Goal: Task Accomplishment & Management: Use online tool/utility

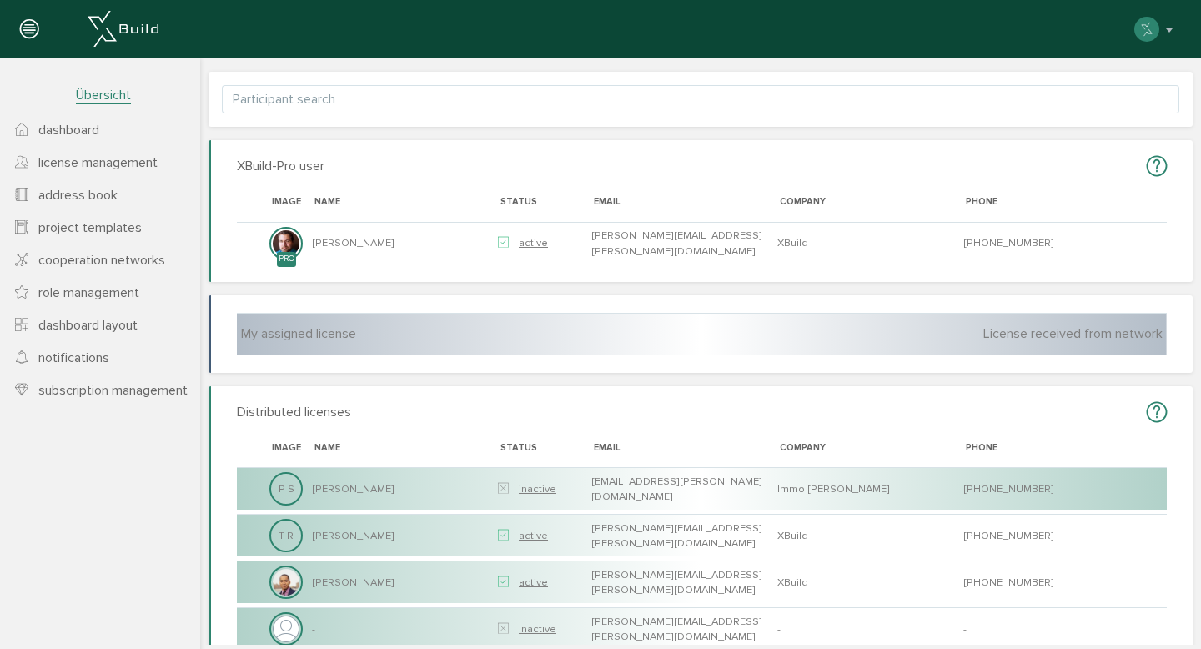
click at [86, 95] on span "Übersicht" at bounding box center [103, 96] width 55 height 18
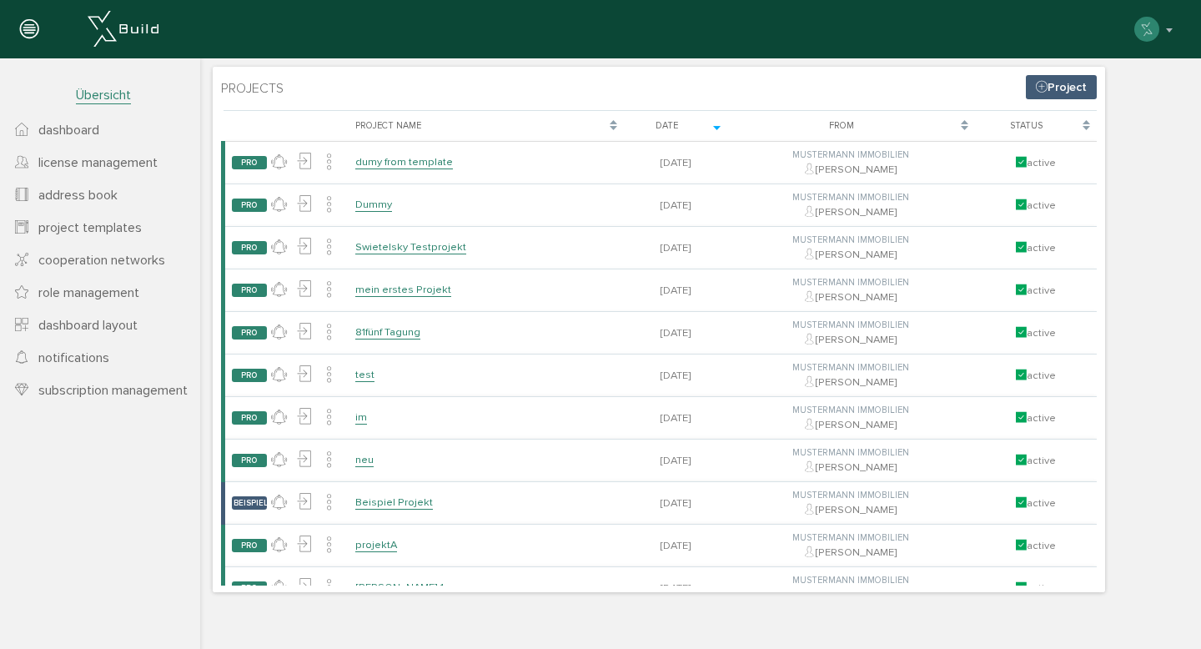
click at [86, 95] on span "Übersicht" at bounding box center [103, 96] width 55 height 18
click at [79, 122] on span "dashboard" at bounding box center [68, 130] width 61 height 17
click at [73, 132] on span "dashboard" at bounding box center [68, 130] width 61 height 17
click at [73, 131] on span "dashboard" at bounding box center [68, 130] width 61 height 17
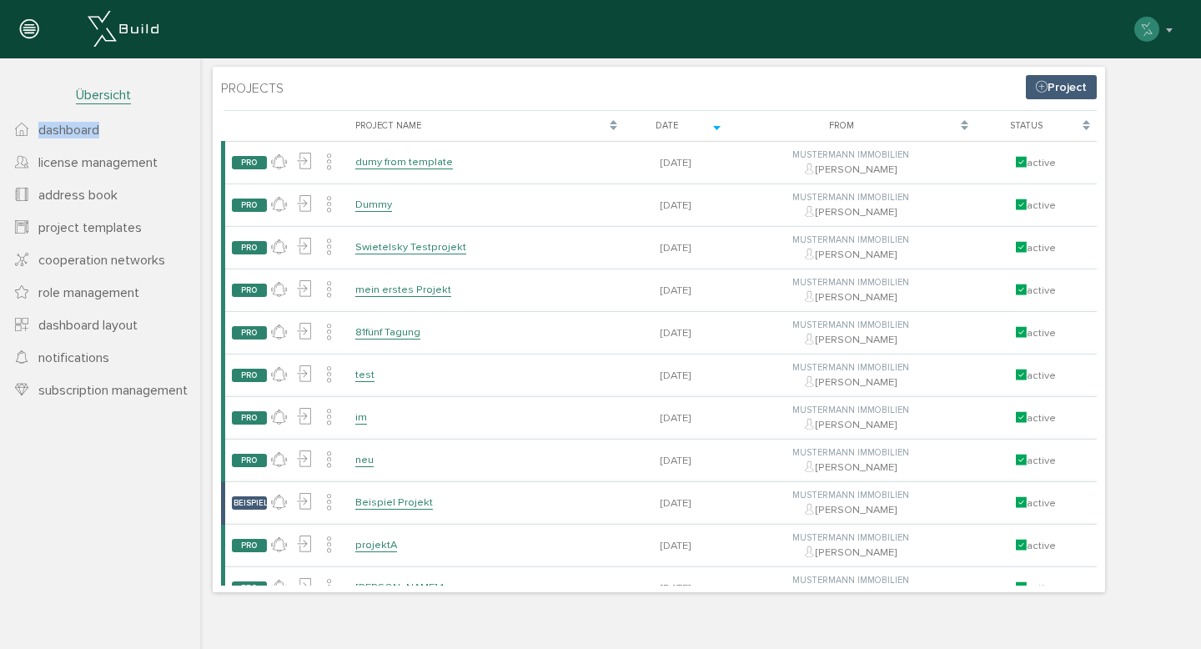
click at [73, 131] on span "dashboard" at bounding box center [68, 130] width 61 height 17
click at [79, 163] on span "license management" at bounding box center [97, 162] width 119 height 17
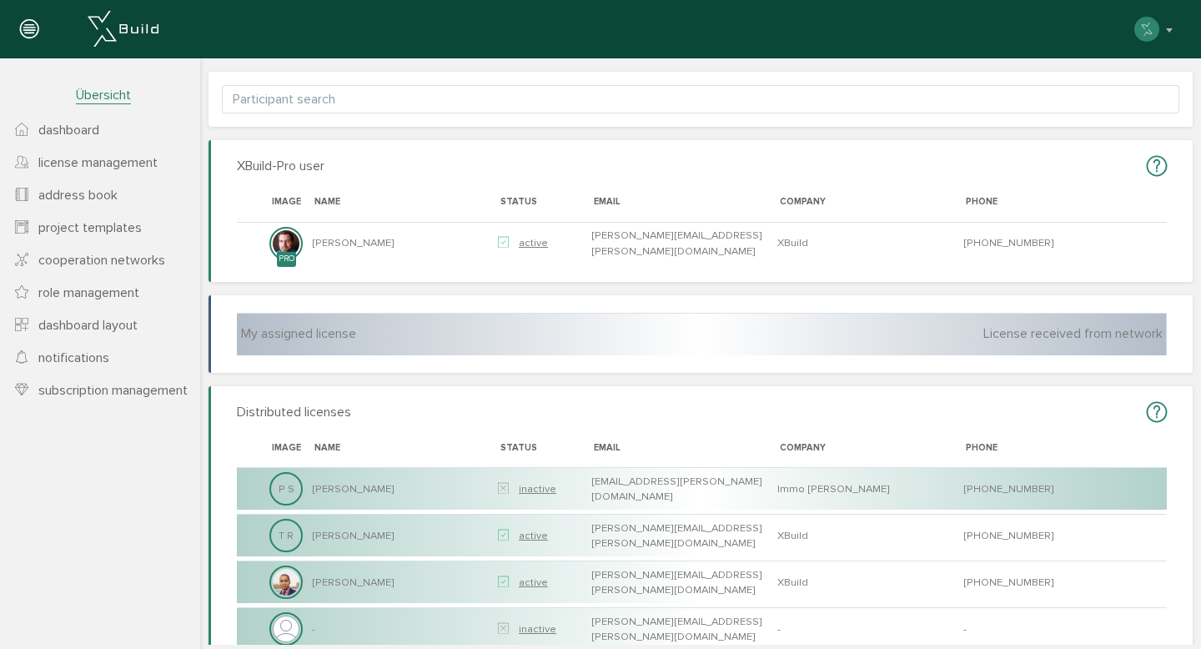
click at [83, 135] on span "dashboard" at bounding box center [68, 130] width 61 height 17
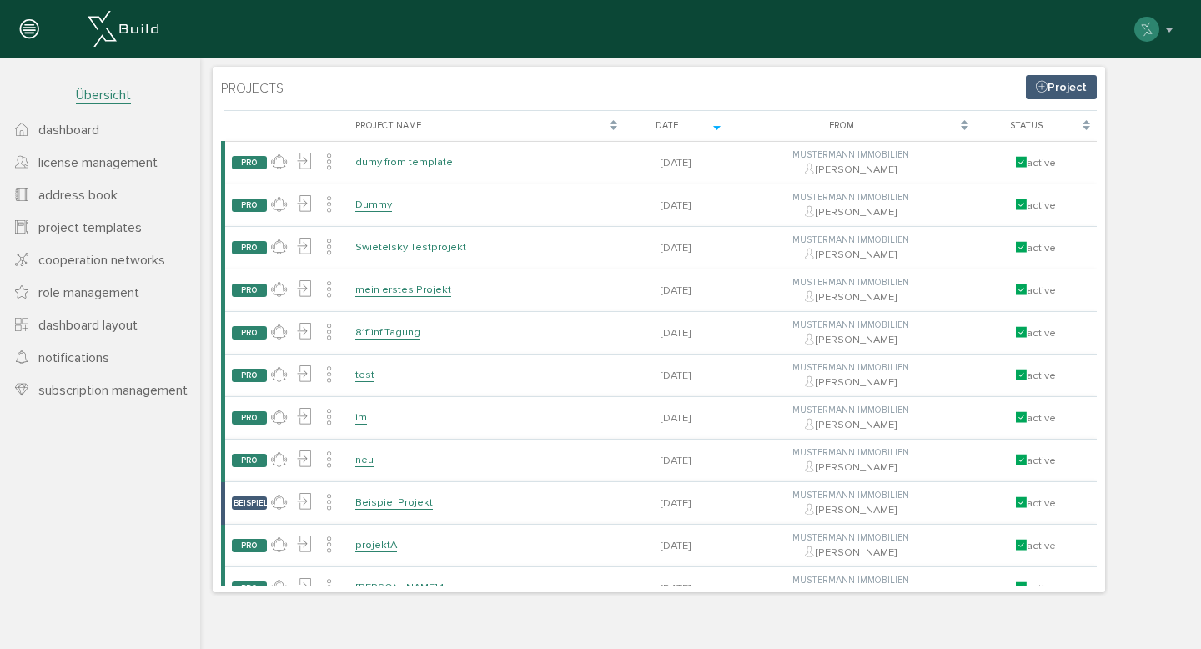
click at [83, 158] on span "license management" at bounding box center [97, 162] width 119 height 17
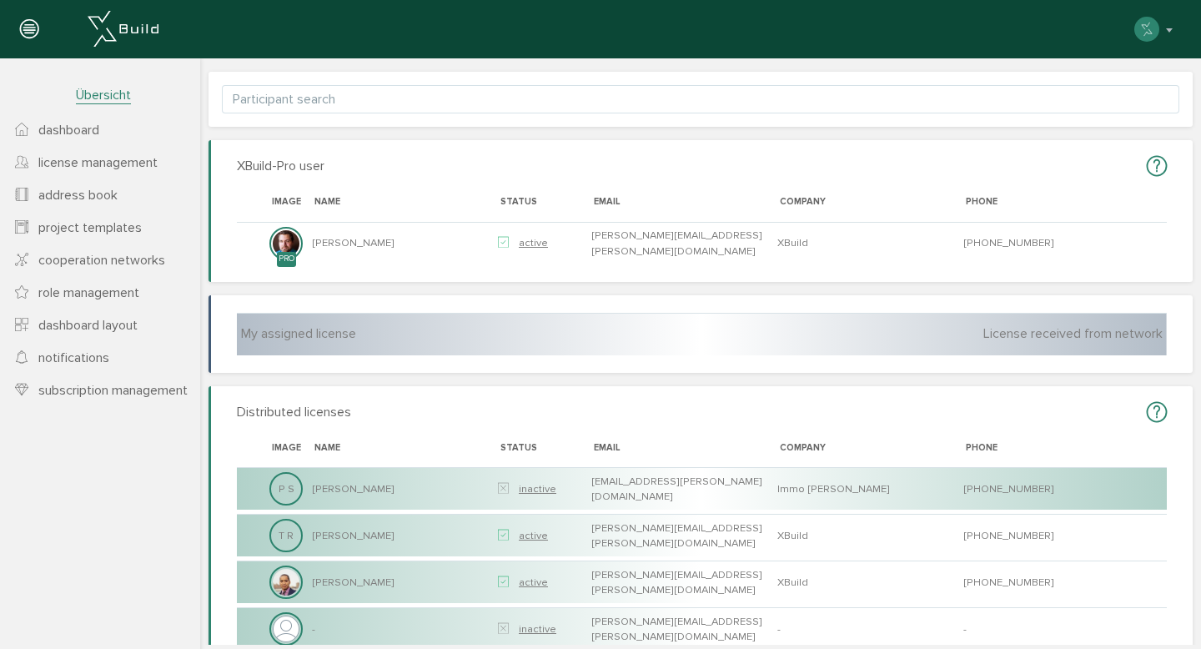
click at [77, 121] on link "dashboard" at bounding box center [100, 129] width 200 height 33
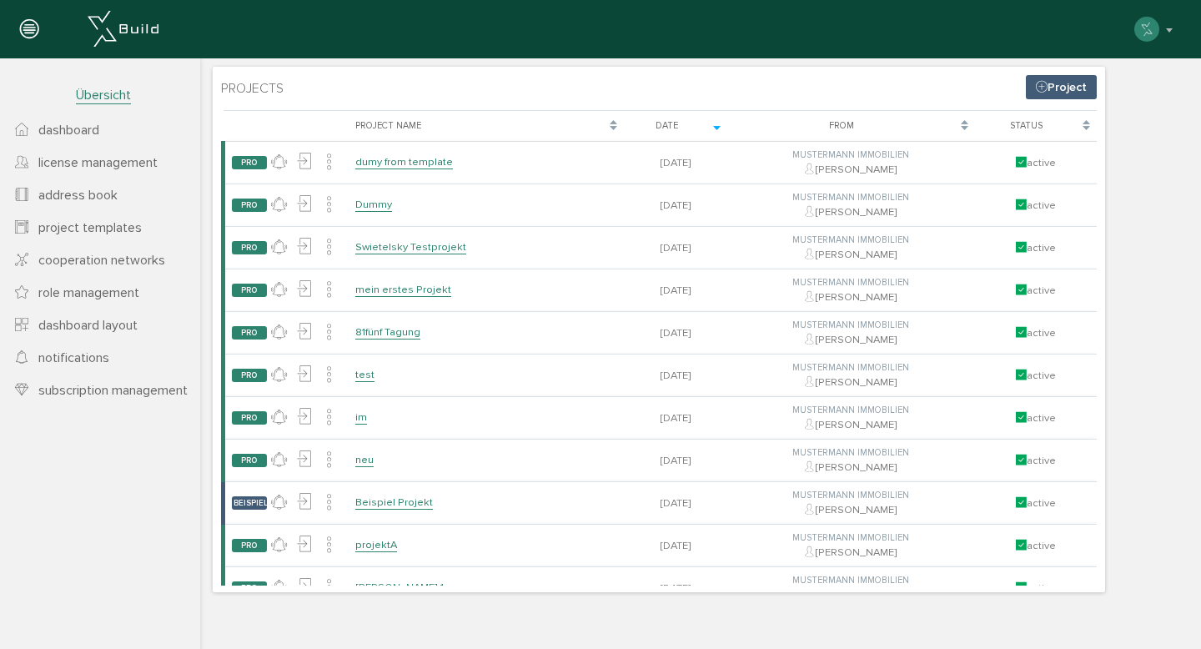
click at [73, 167] on span "license management" at bounding box center [97, 162] width 119 height 17
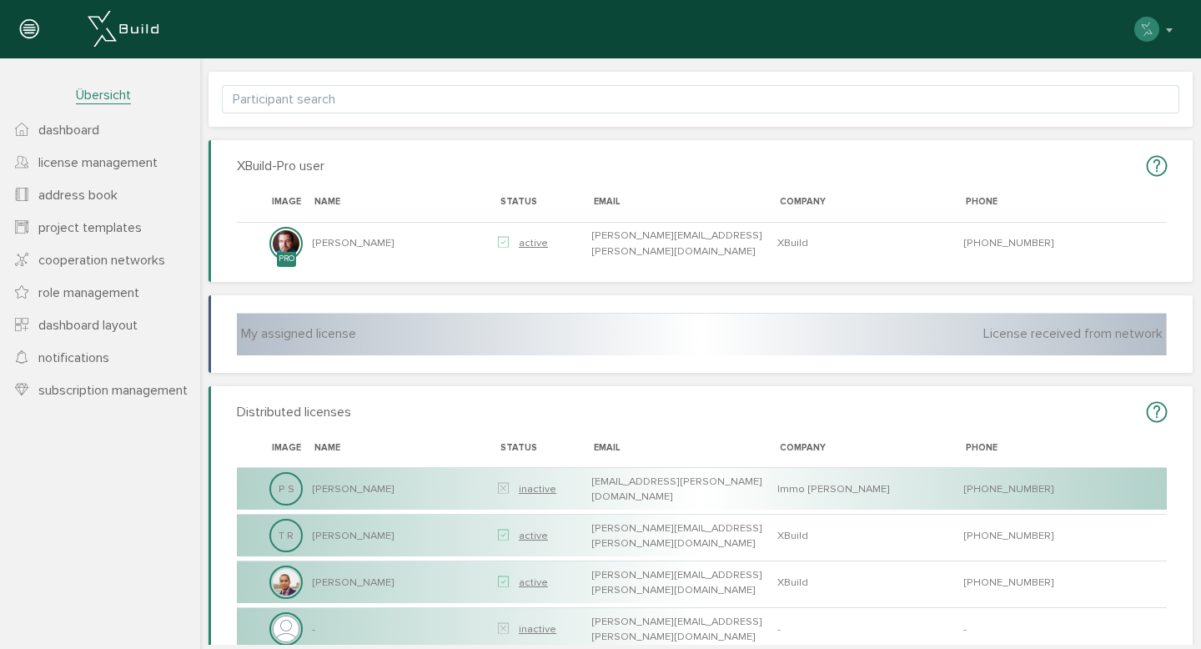
click at [72, 195] on span "address book" at bounding box center [77, 195] width 79 height 17
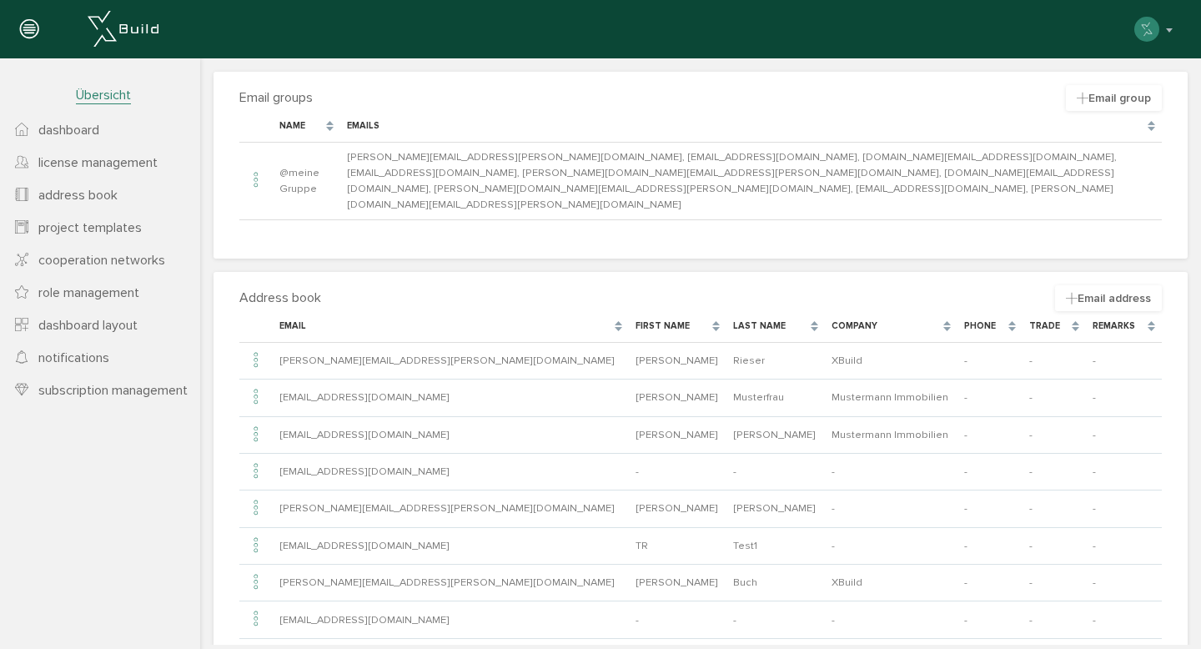
click at [135, 314] on link "dashboard layout" at bounding box center [100, 325] width 200 height 33
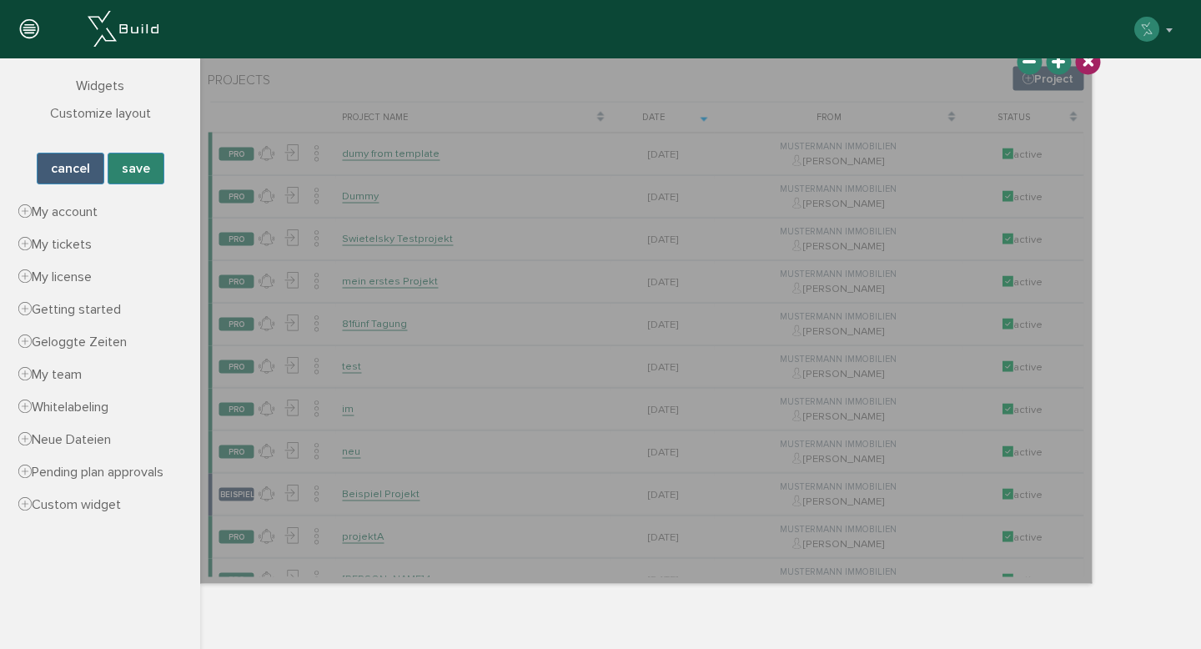
drag, startPoint x: 997, startPoint y: 161, endPoint x: 983, endPoint y: 152, distance: 16.2
click at [983, 152] on div at bounding box center [645, 320] width 892 height 525
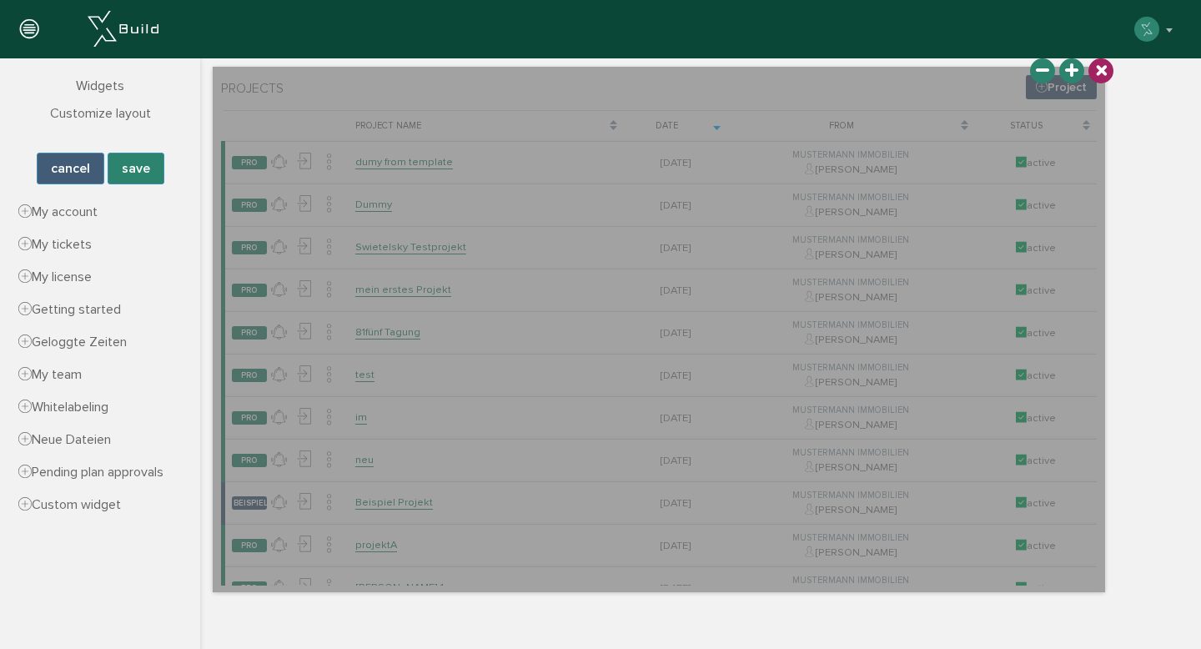
click at [1073, 73] on icon at bounding box center [1071, 70] width 13 height 19
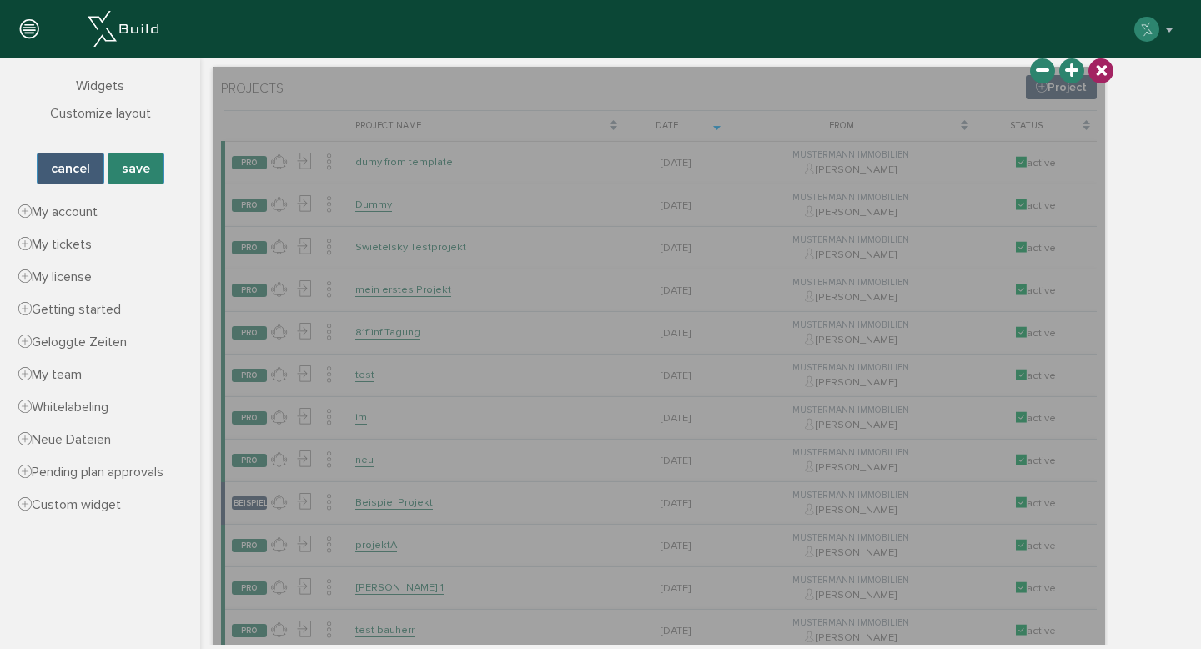
click at [1077, 69] on icon at bounding box center [1071, 70] width 13 height 19
click at [1076, 75] on icon at bounding box center [1071, 70] width 13 height 19
click at [1075, 75] on icon at bounding box center [1071, 70] width 13 height 19
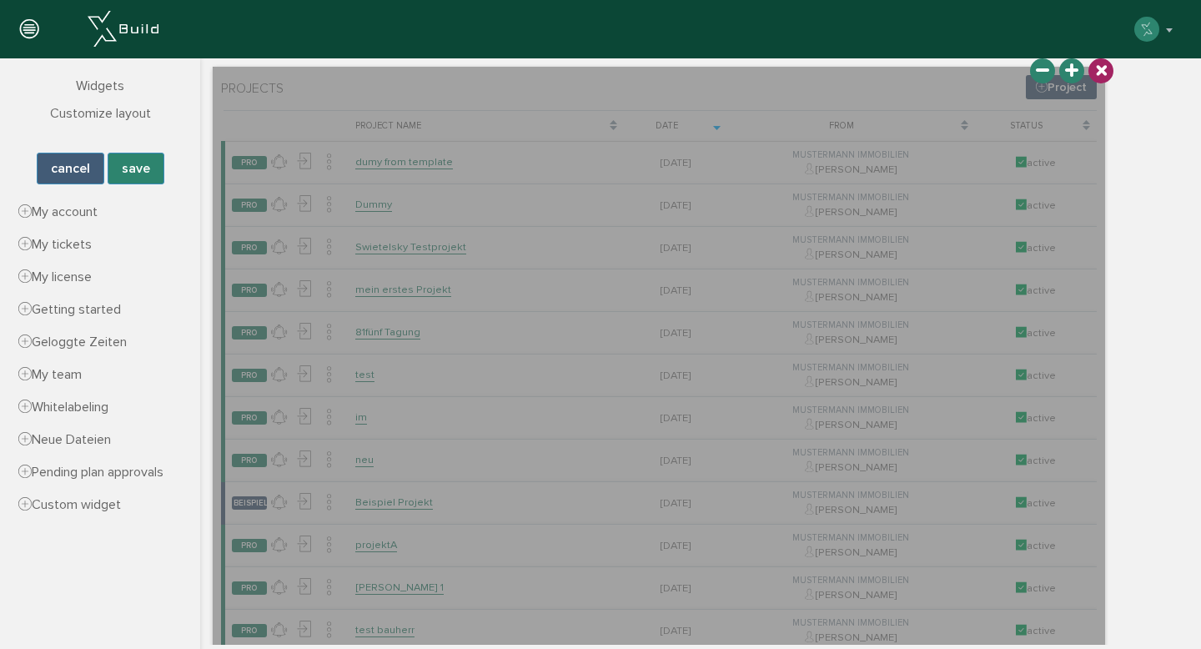
click at [1075, 75] on icon at bounding box center [1071, 70] width 13 height 19
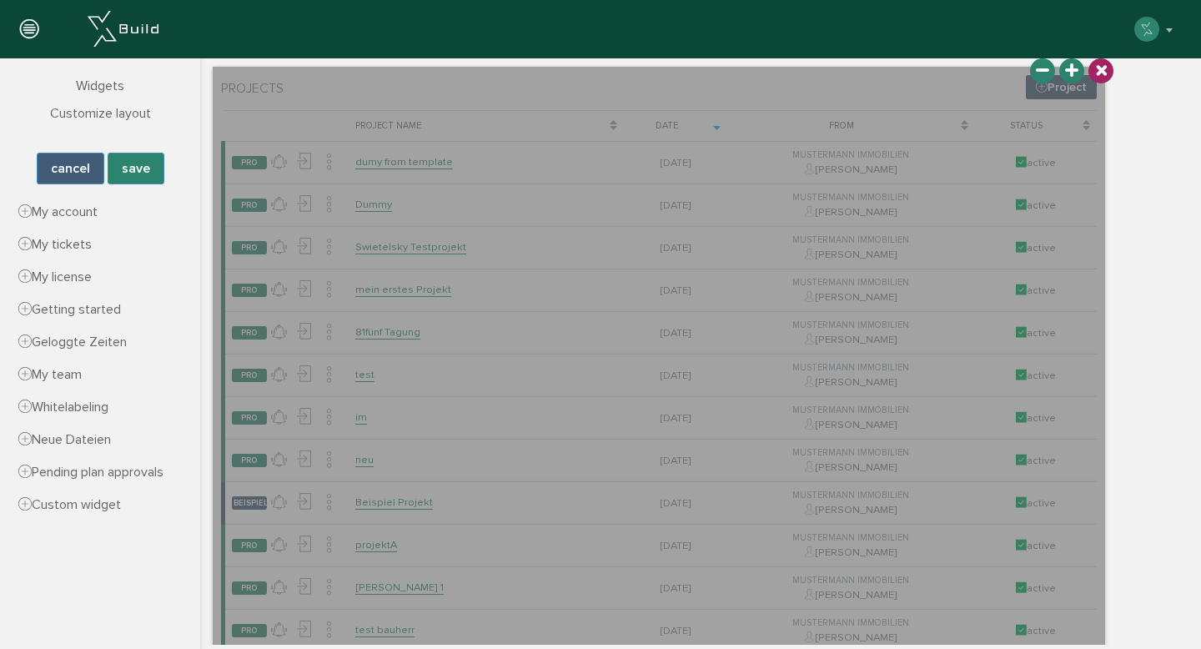
click at [1099, 68] on icon at bounding box center [1100, 70] width 23 height 23
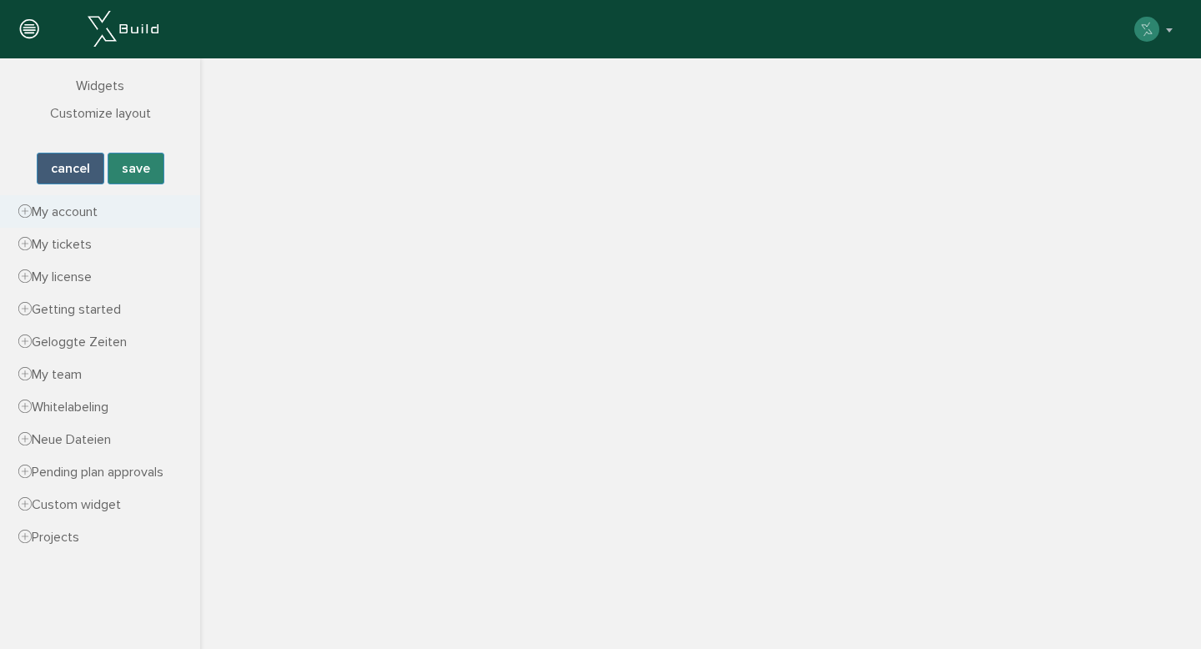
click at [85, 204] on span "My account" at bounding box center [57, 212] width 79 height 17
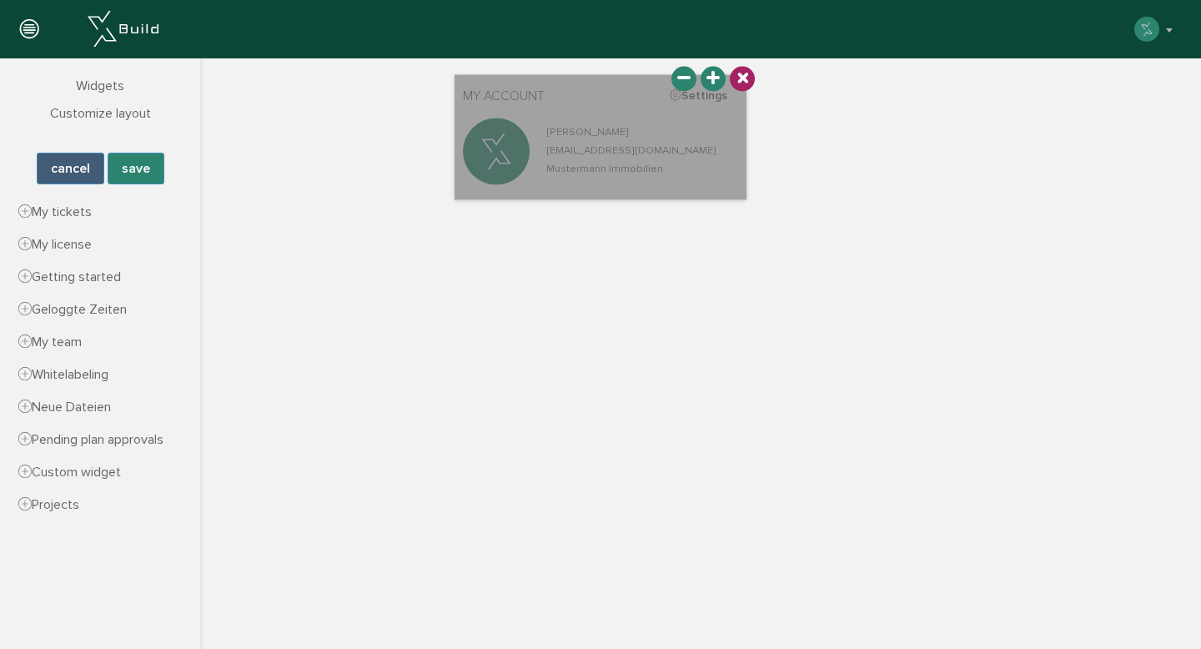
drag, startPoint x: 280, startPoint y: 151, endPoint x: 527, endPoint y: 159, distance: 247.0
click at [528, 159] on div at bounding box center [601, 136] width 292 height 125
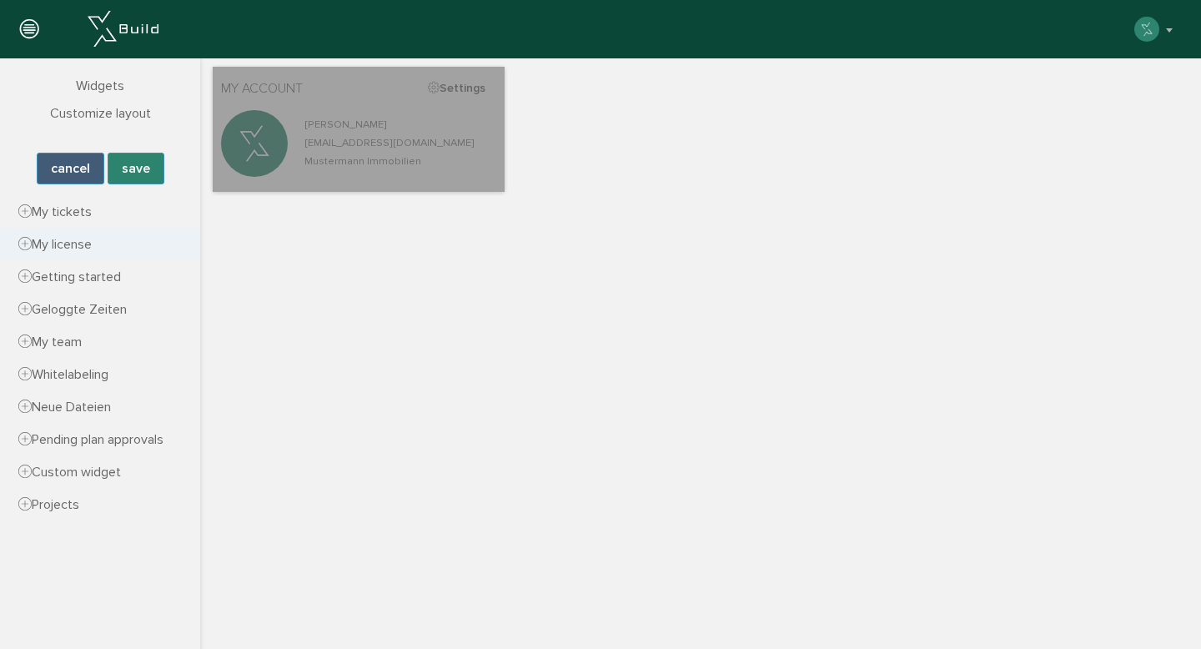
click at [69, 241] on span "My license" at bounding box center [54, 244] width 73 height 17
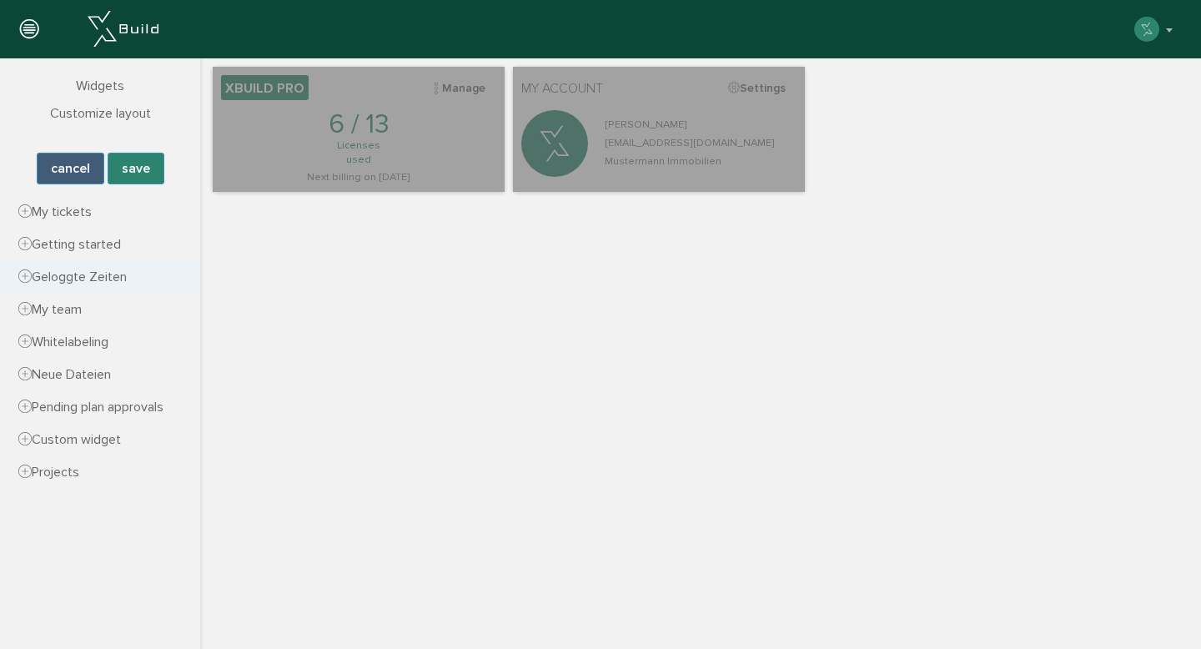
click at [78, 279] on span "Geloggte Zeiten" at bounding box center [72, 277] width 108 height 17
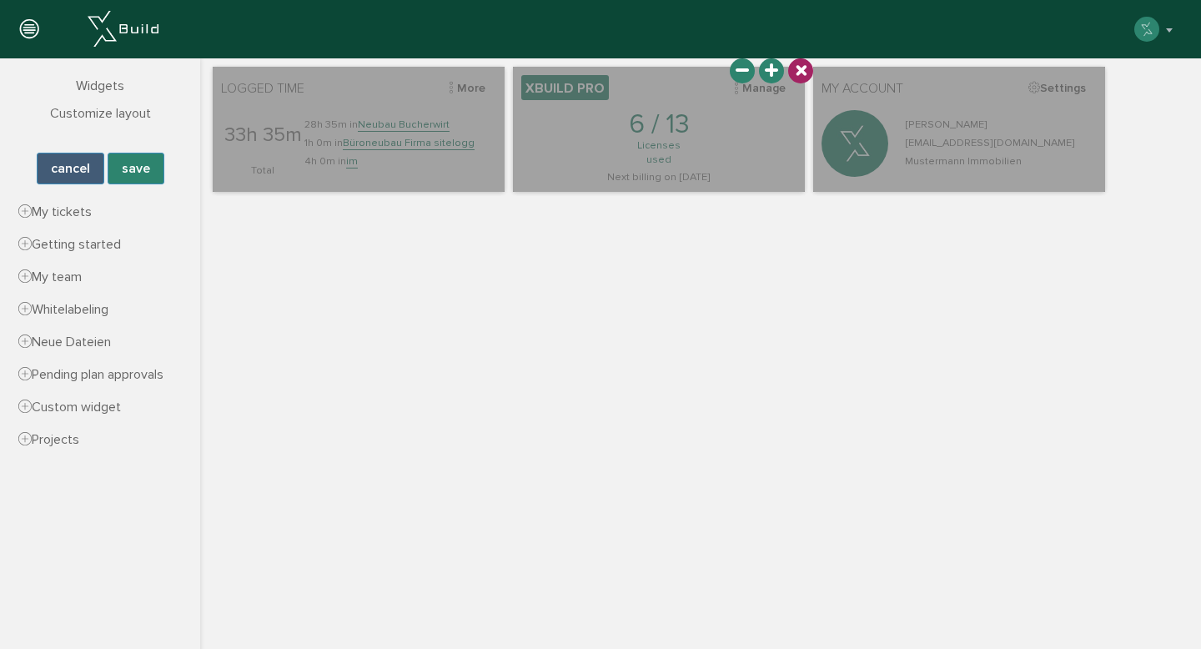
click at [799, 77] on icon at bounding box center [800, 70] width 23 height 23
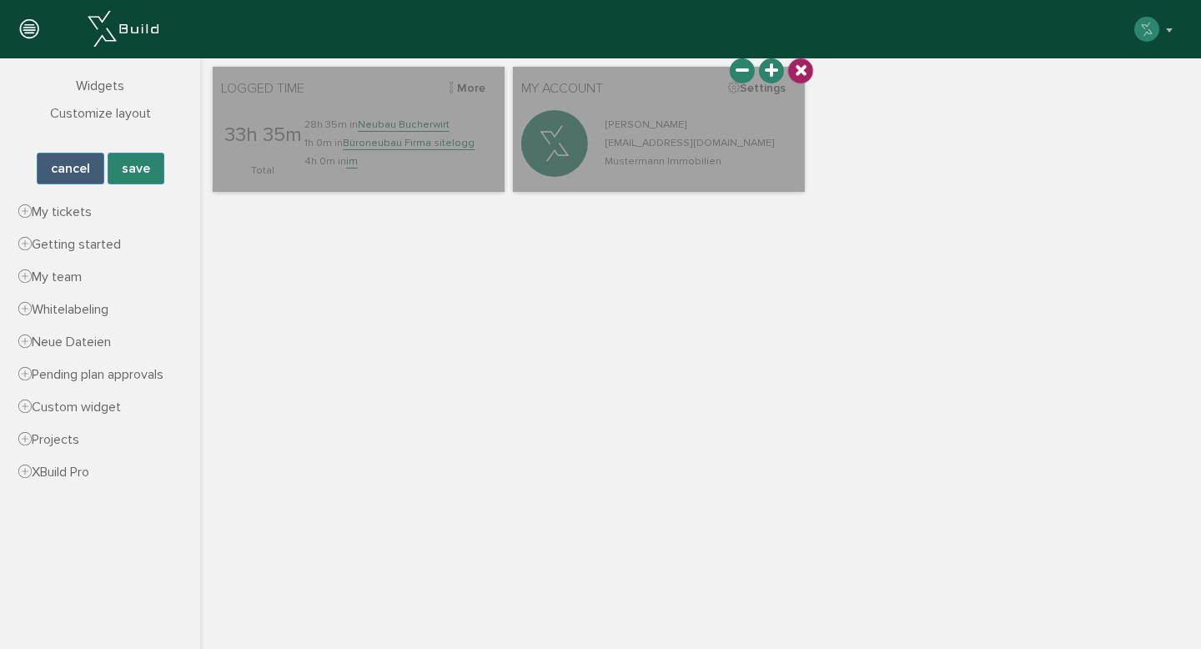
click at [807, 75] on div at bounding box center [800, 70] width 35 height 35
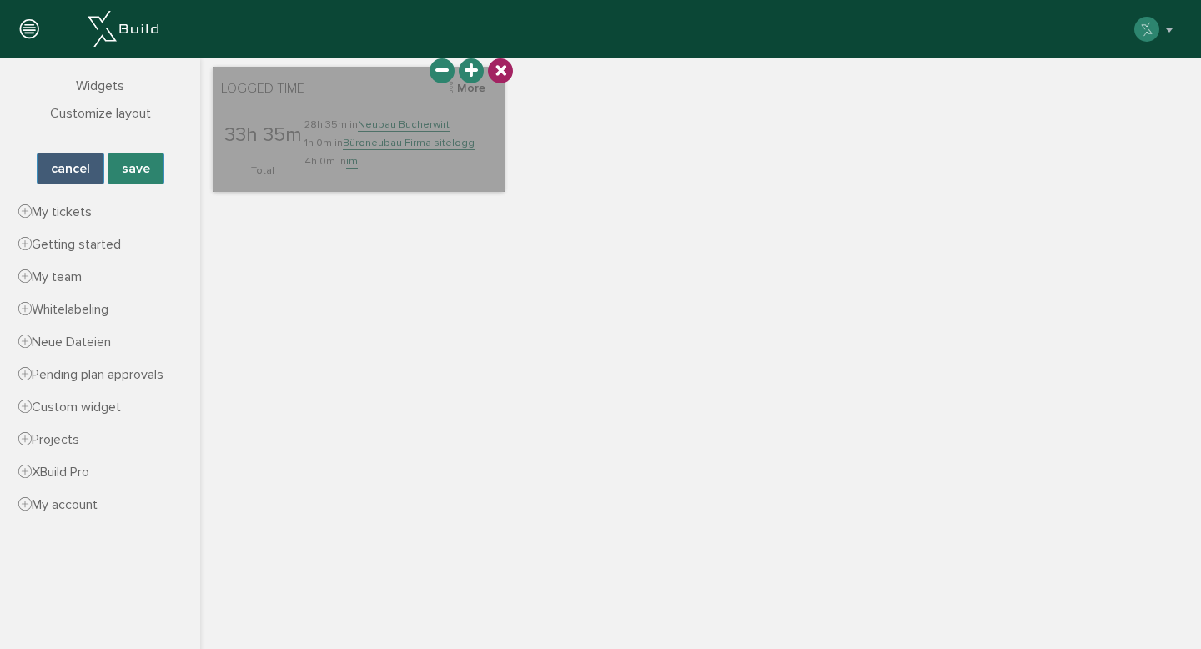
click at [505, 78] on div at bounding box center [500, 70] width 35 height 35
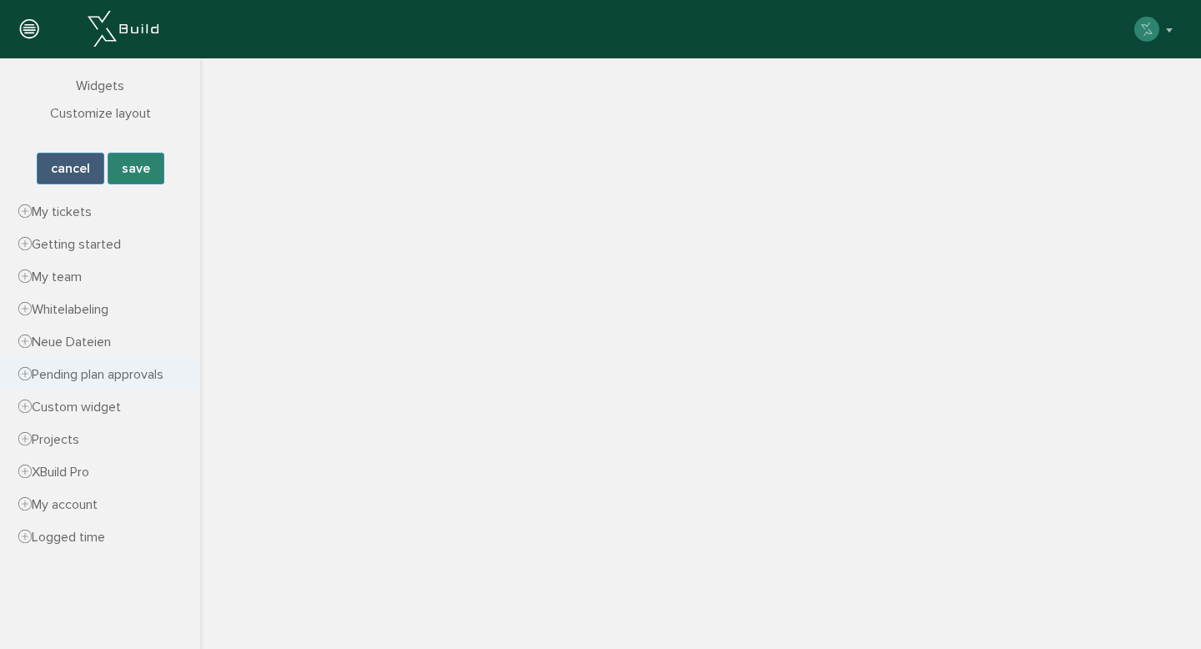
click at [76, 377] on span "Pending plan approvals" at bounding box center [90, 374] width 145 height 17
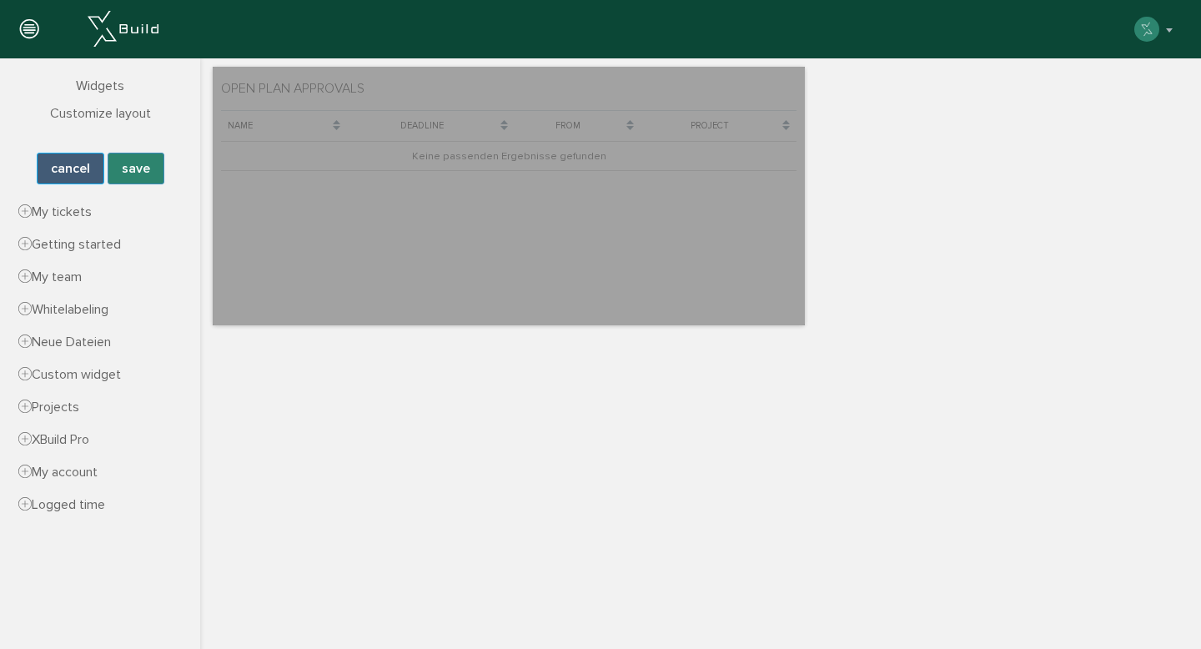
click at [78, 153] on button "cancel" at bounding box center [71, 169] width 68 height 32
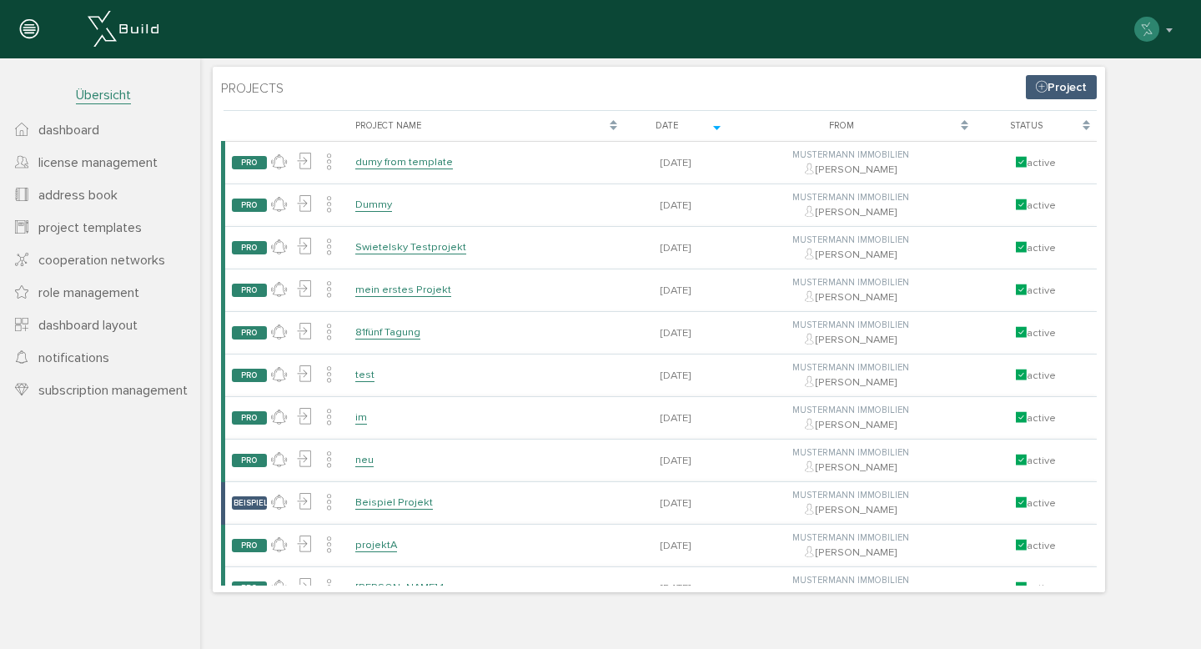
click at [92, 218] on link "project templates" at bounding box center [100, 227] width 200 height 33
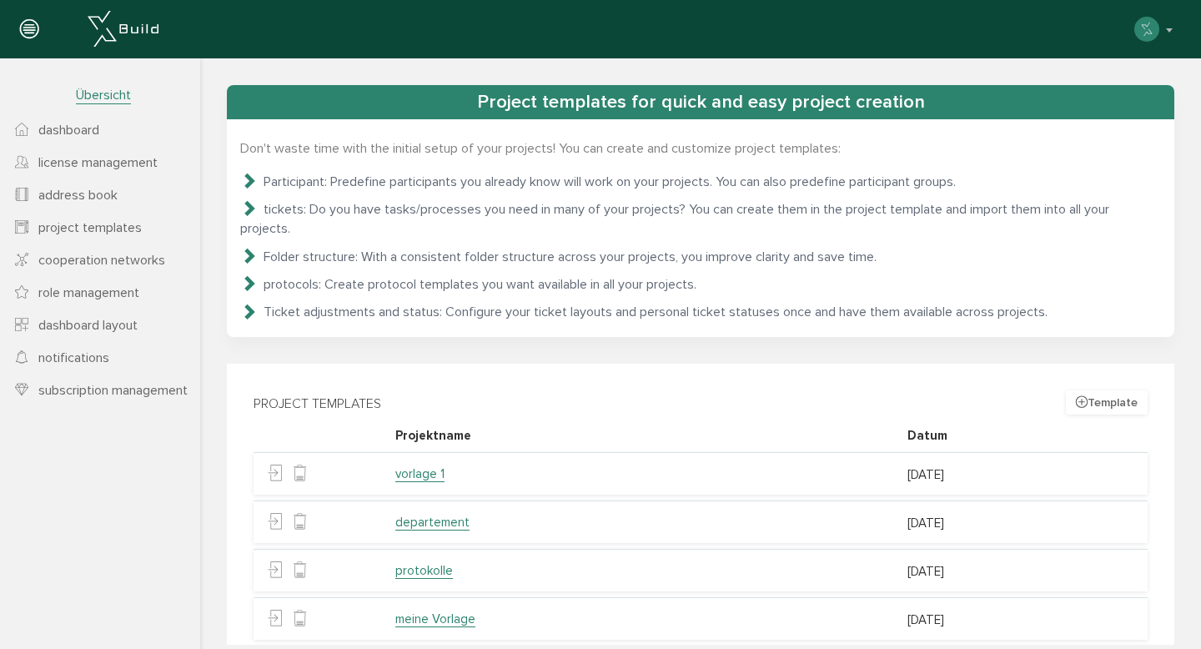
click at [90, 199] on span "address book" at bounding box center [77, 195] width 79 height 17
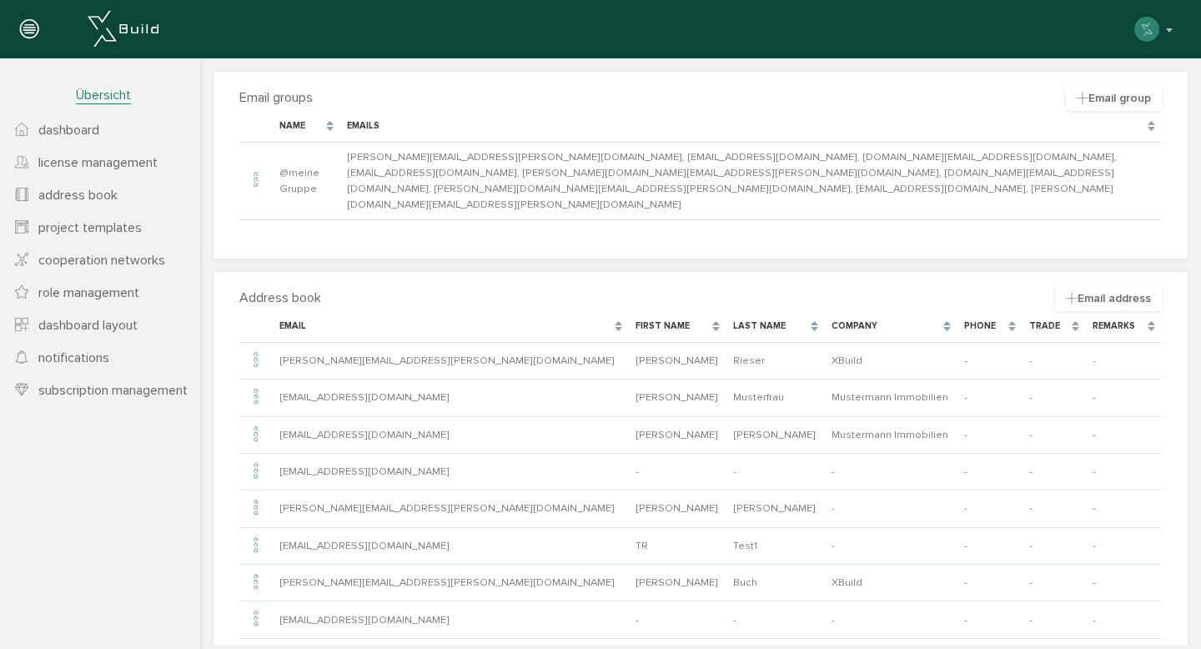
click at [77, 126] on span "dashboard" at bounding box center [68, 130] width 61 height 17
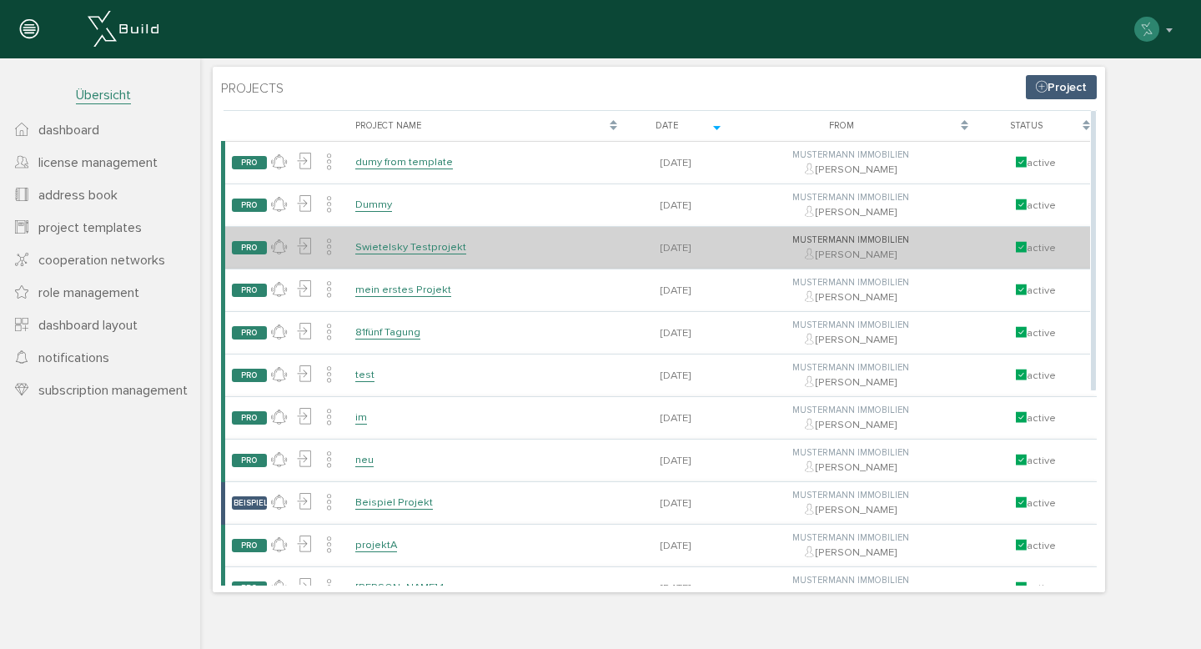
click at [425, 243] on link "Swietelsky Testprojekt" at bounding box center [410, 247] width 111 height 14
click at [428, 244] on link "Swietelsky Testprojekt" at bounding box center [410, 247] width 111 height 14
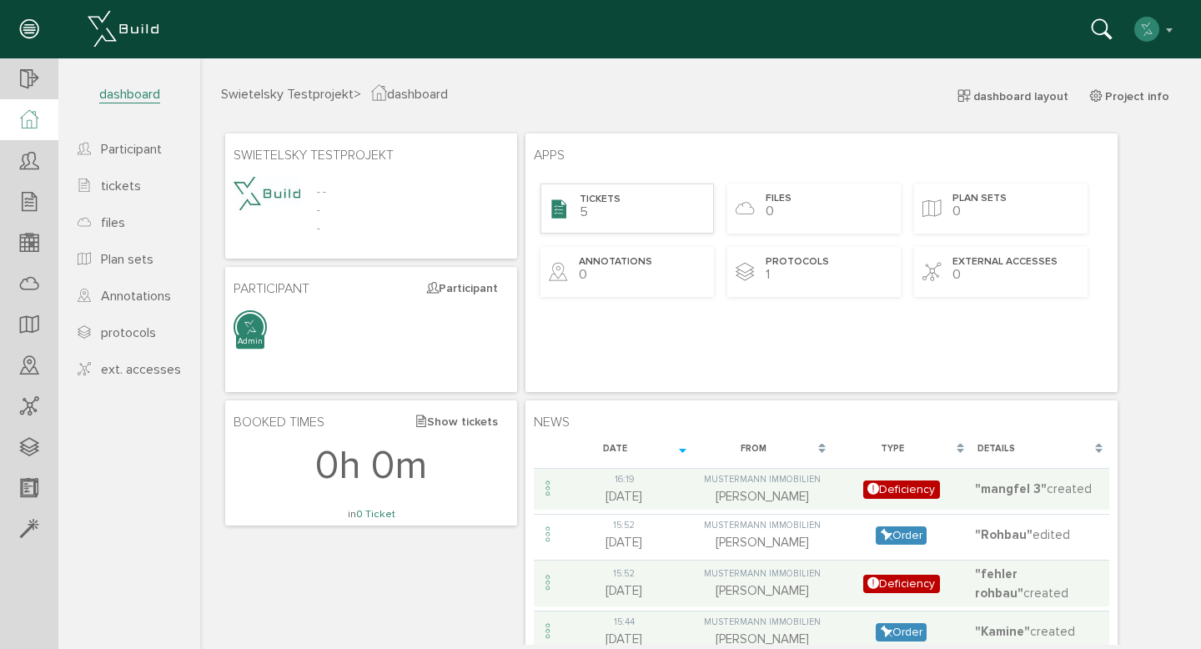
click at [616, 217] on div "tickets 5" at bounding box center [626, 208] width 173 height 50
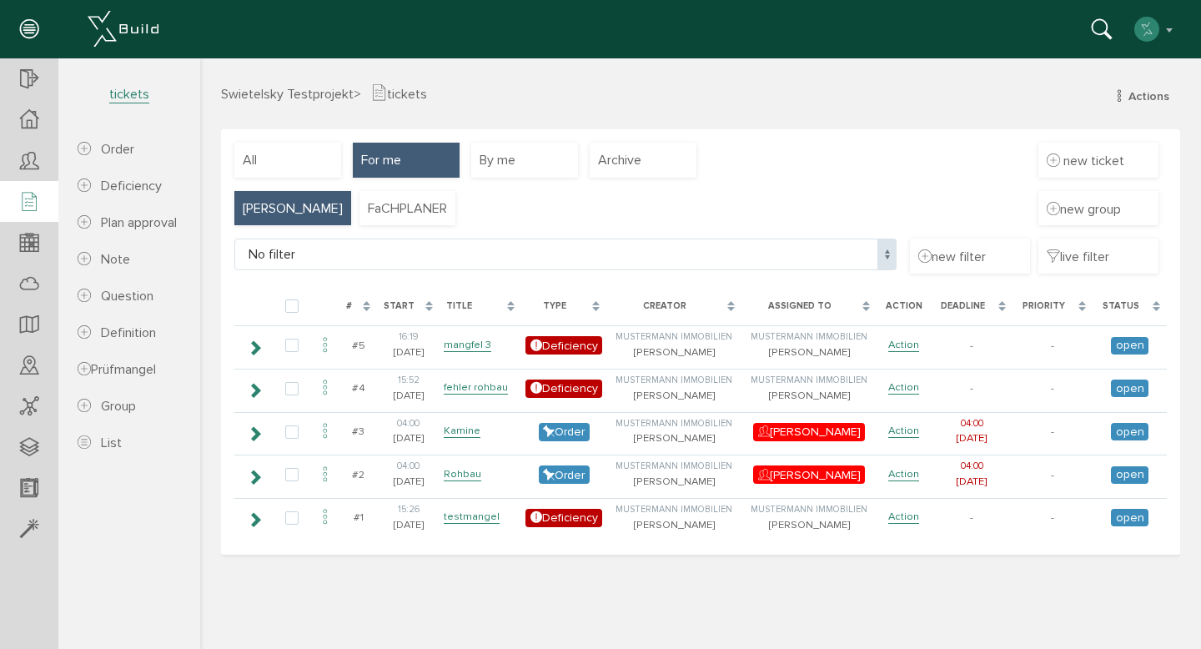
click at [270, 216] on div "[PERSON_NAME]" at bounding box center [292, 208] width 117 height 35
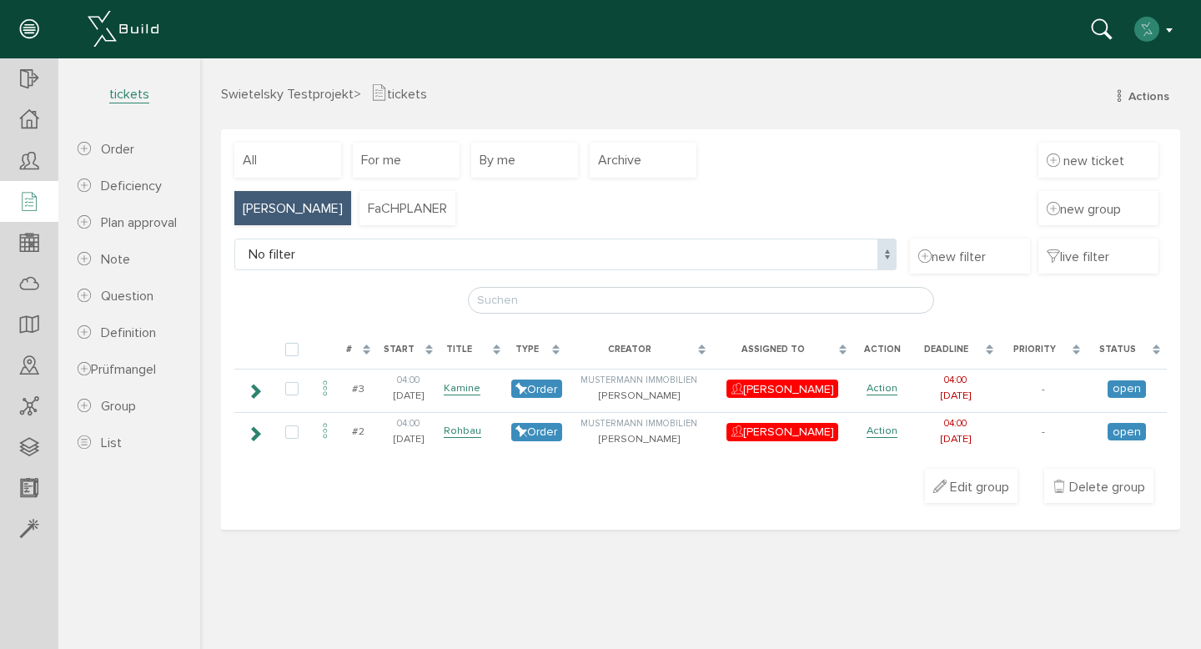
click at [1169, 36] on button "button" at bounding box center [1155, 29] width 43 height 25
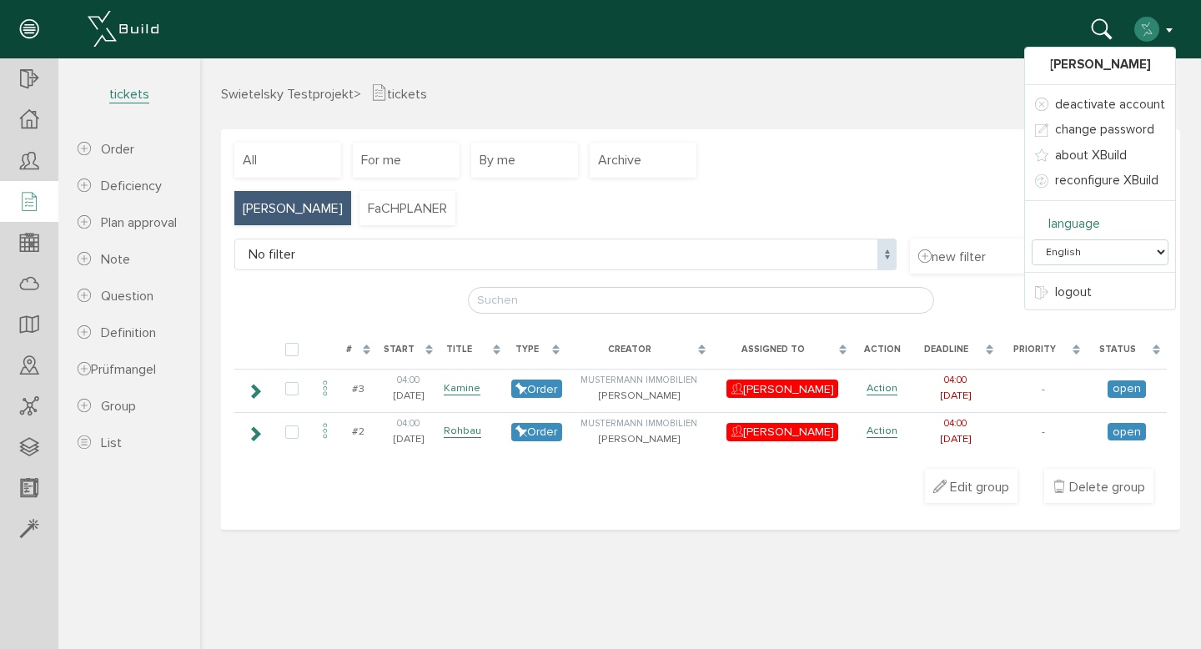
click at [1144, 245] on select "Deutsch English Italiano Español Français" at bounding box center [1100, 252] width 137 height 26
select select "de-DE"
click at [1035, 239] on select "Deutsch English Italiano Español Français" at bounding box center [1100, 252] width 137 height 26
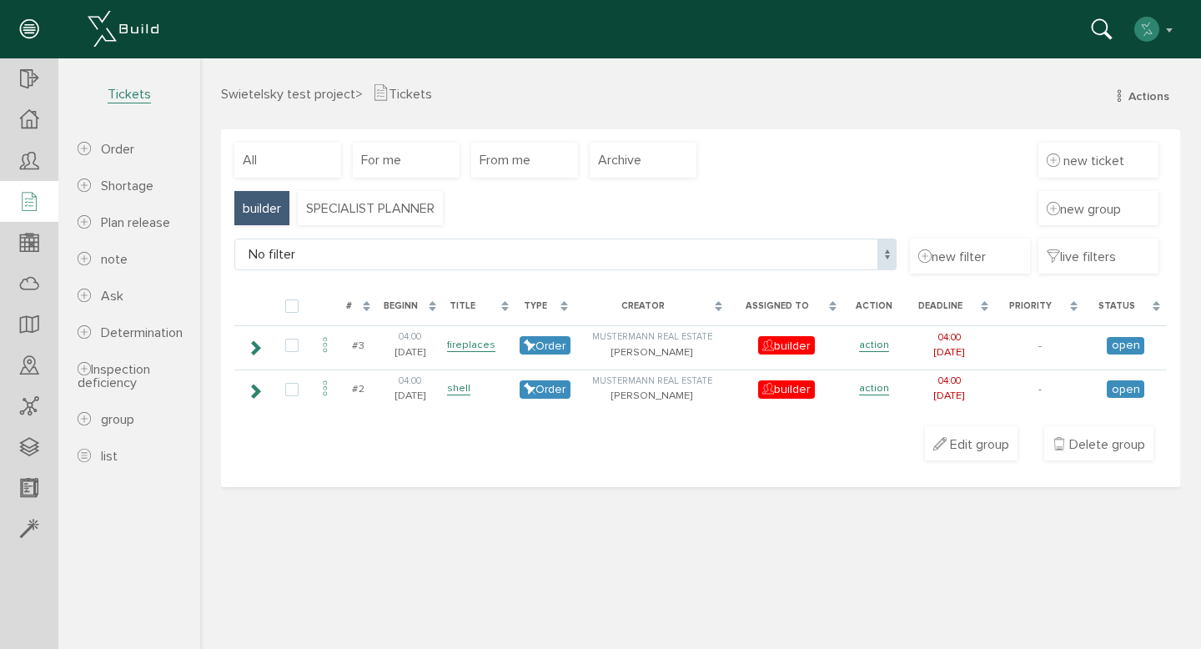
click at [1176, 33] on div "Projects My team Billing Center" at bounding box center [594, 23] width 1189 height 47
click at [1171, 33] on button "button" at bounding box center [1155, 29] width 43 height 25
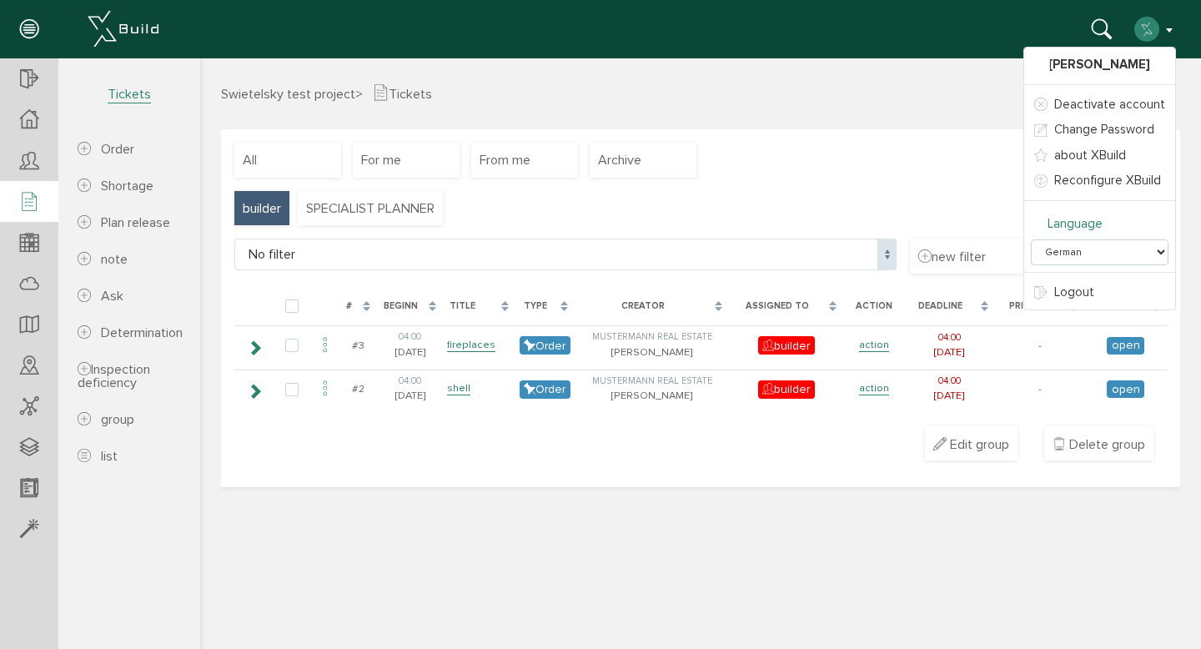
click at [1127, 249] on select "German English Italian Spanish French" at bounding box center [1100, 252] width 138 height 26
select select "en-US"
click at [1035, 239] on select "German English Italian Spanish French" at bounding box center [1100, 252] width 138 height 26
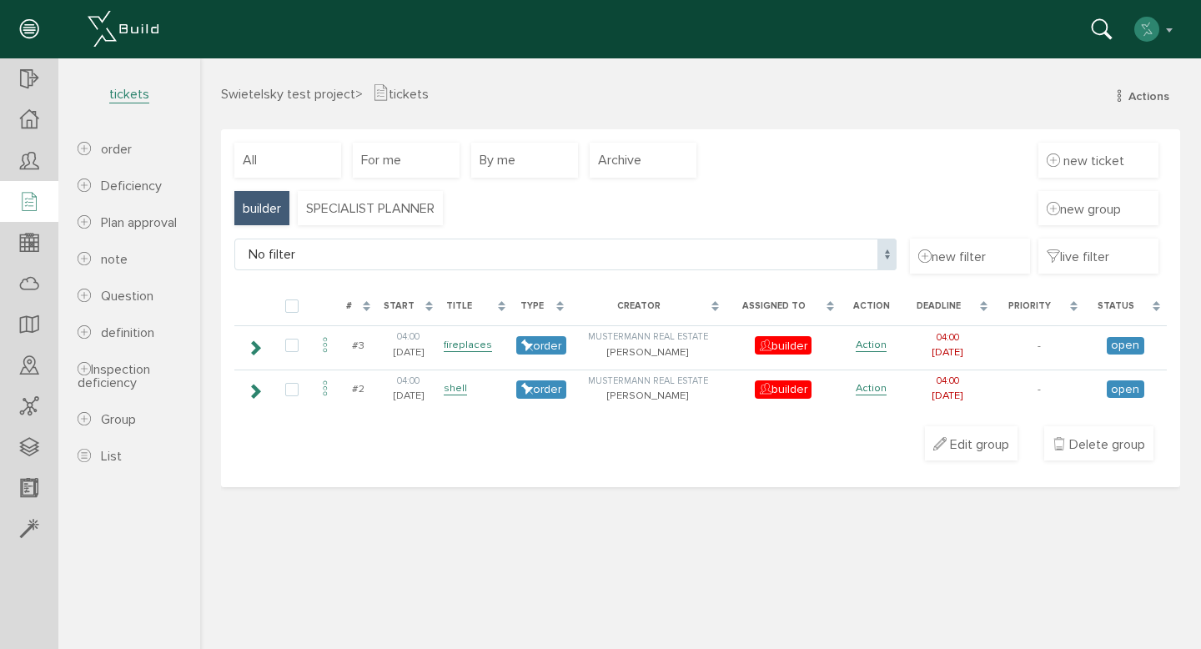
click at [719, 217] on div "builder SPECIALIST PLANNER new group" at bounding box center [700, 215] width 932 height 48
click at [275, 206] on font "builder" at bounding box center [262, 208] width 38 height 17
click at [286, 171] on div "All" at bounding box center [287, 160] width 107 height 35
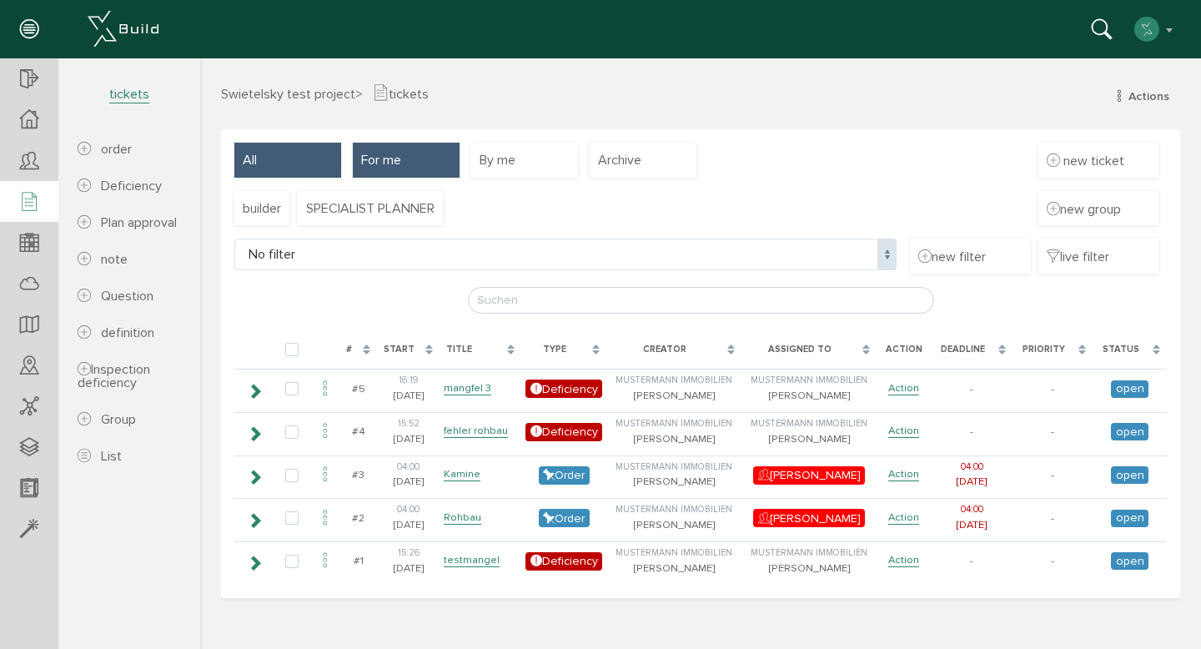
click at [385, 173] on div "For me" at bounding box center [406, 160] width 107 height 35
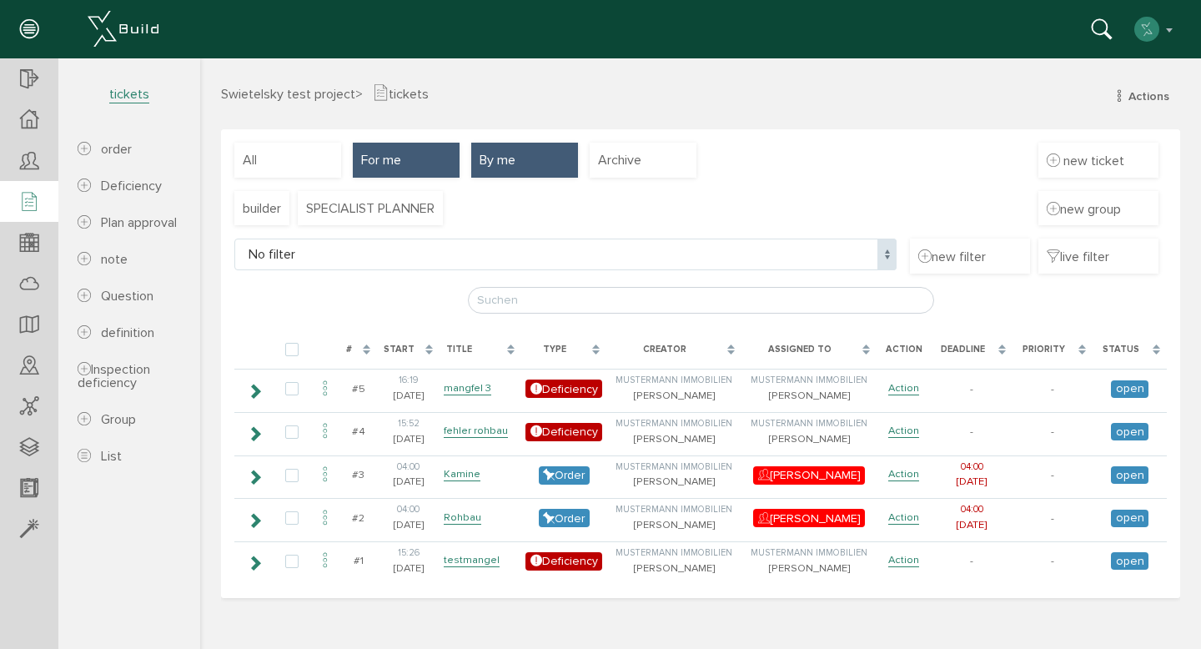
click at [475, 169] on div "By me" at bounding box center [524, 160] width 107 height 35
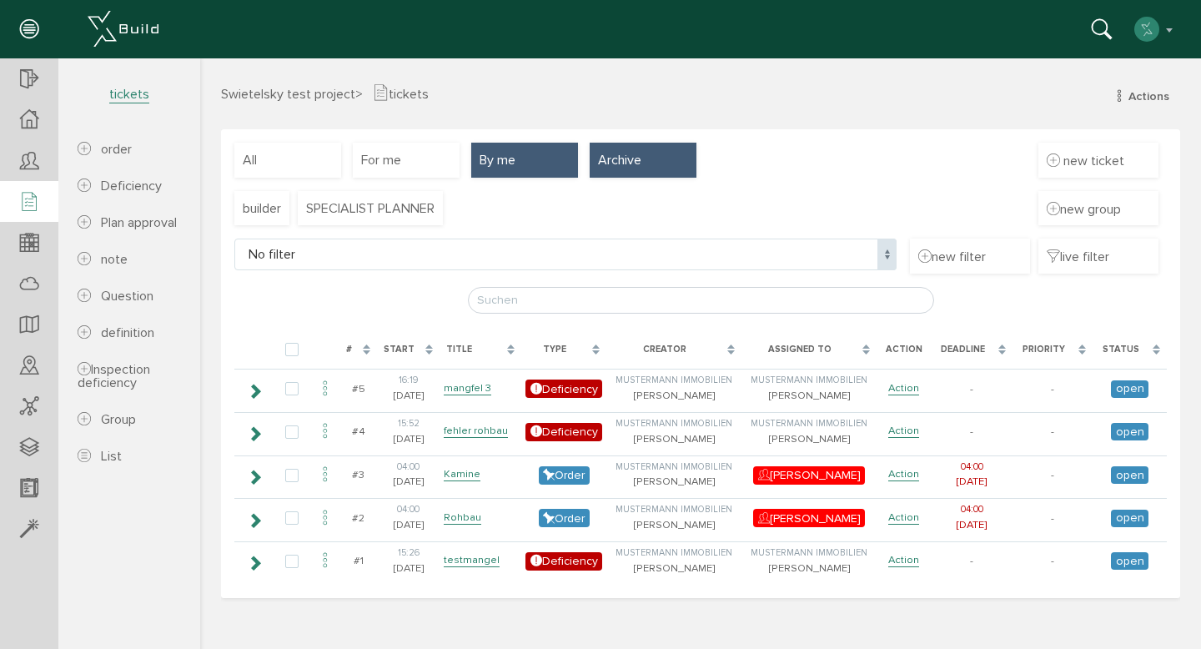
click at [606, 162] on font "Archive" at bounding box center [619, 160] width 43 height 17
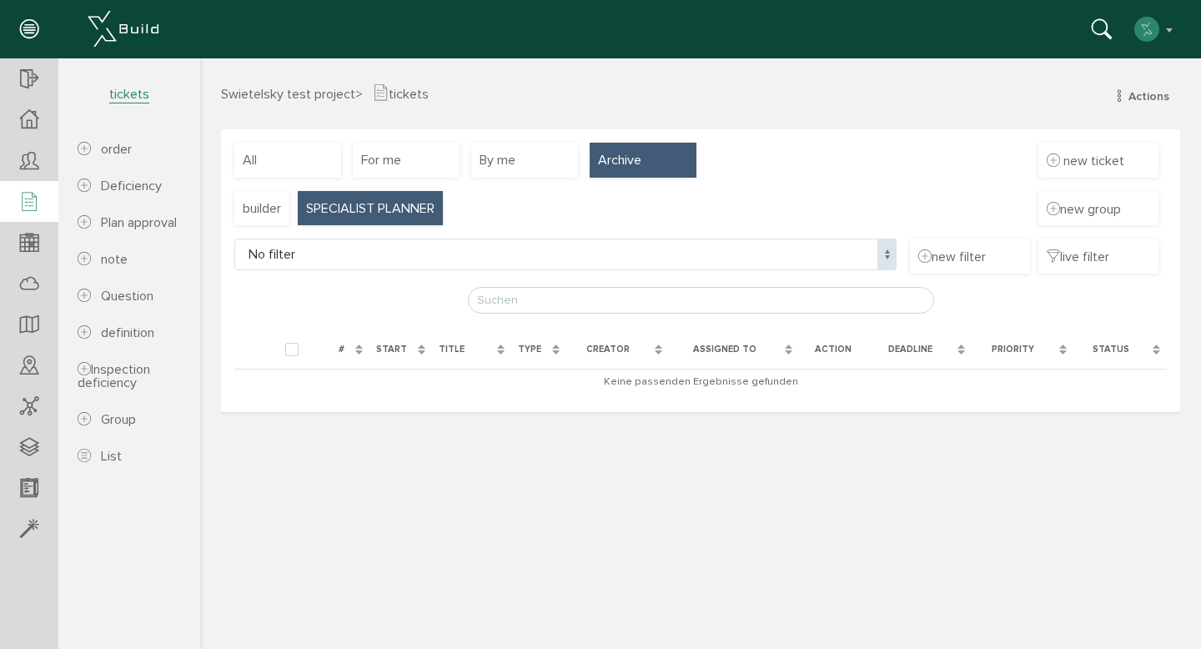
click at [393, 203] on font "SPECIALIST PLANNER" at bounding box center [370, 208] width 128 height 17
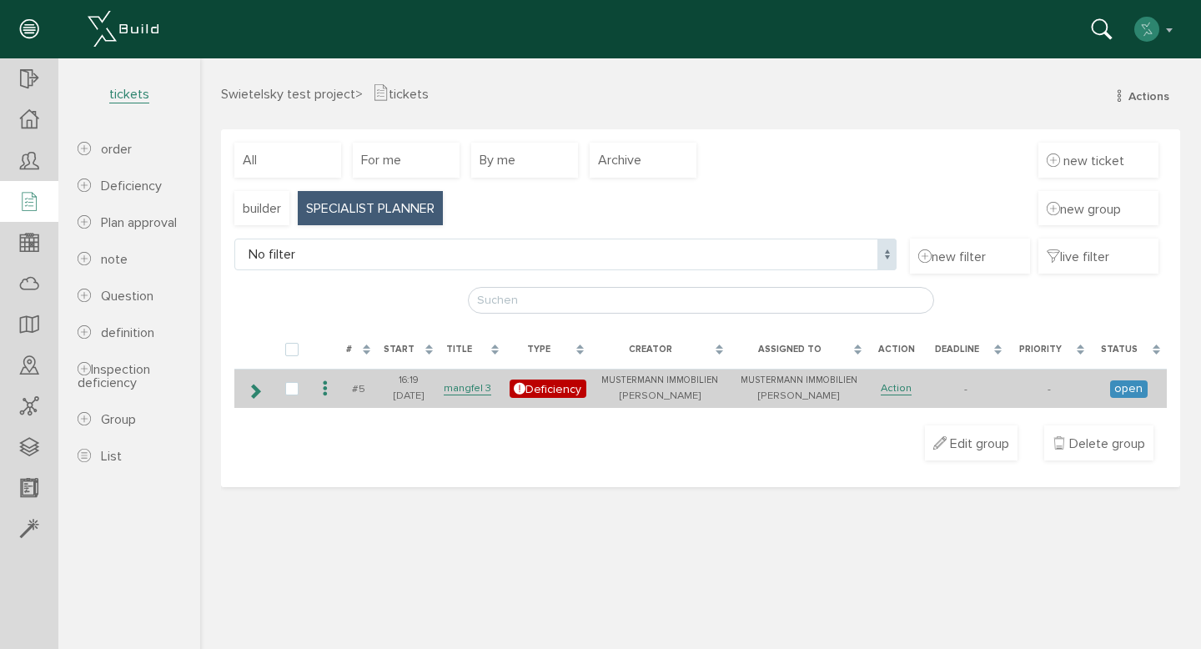
click at [254, 386] on icon at bounding box center [255, 391] width 16 height 13
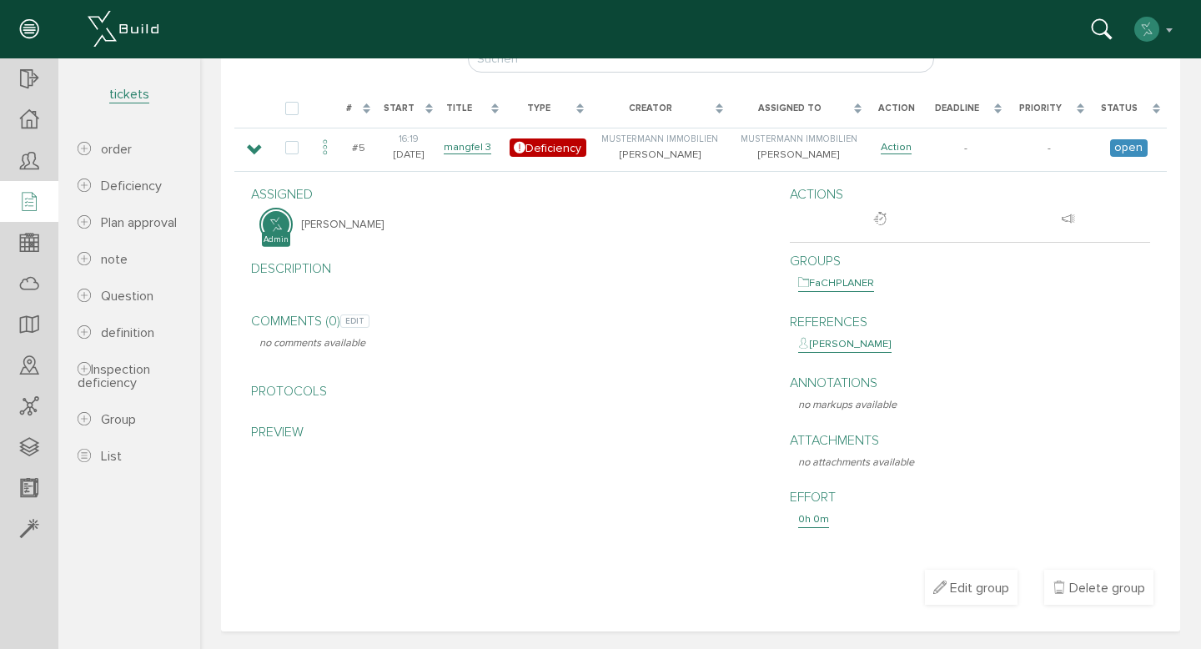
scroll to position [242, 0]
click at [287, 435] on p "preview" at bounding box center [511, 432] width 505 height 20
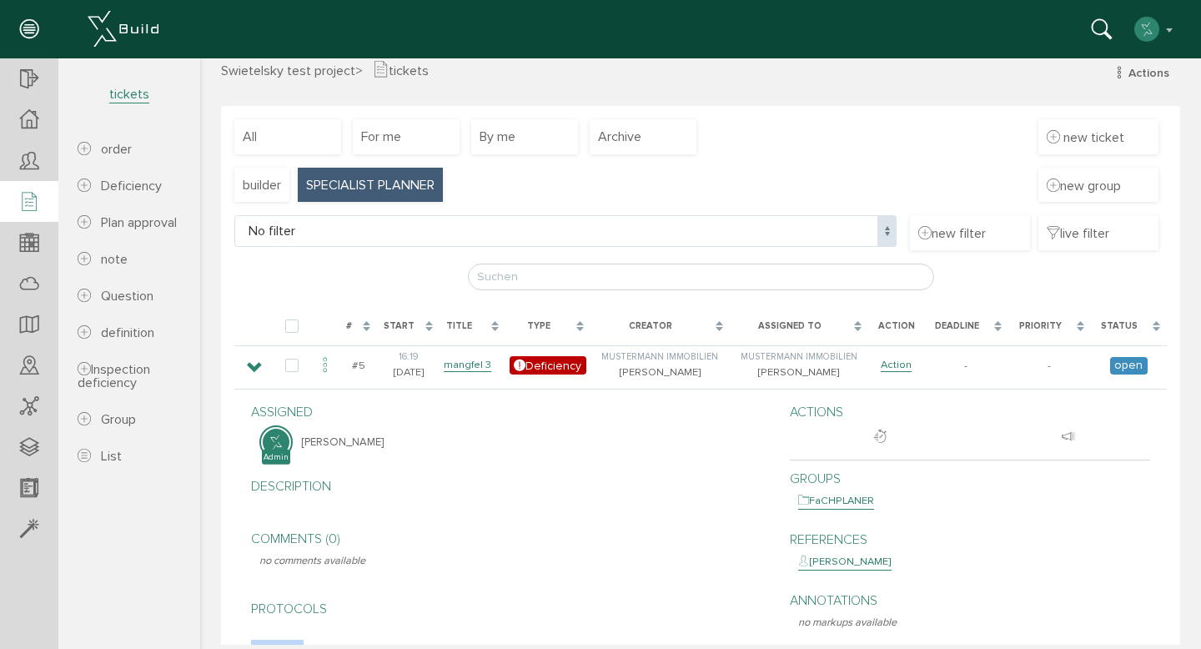
scroll to position [0, 0]
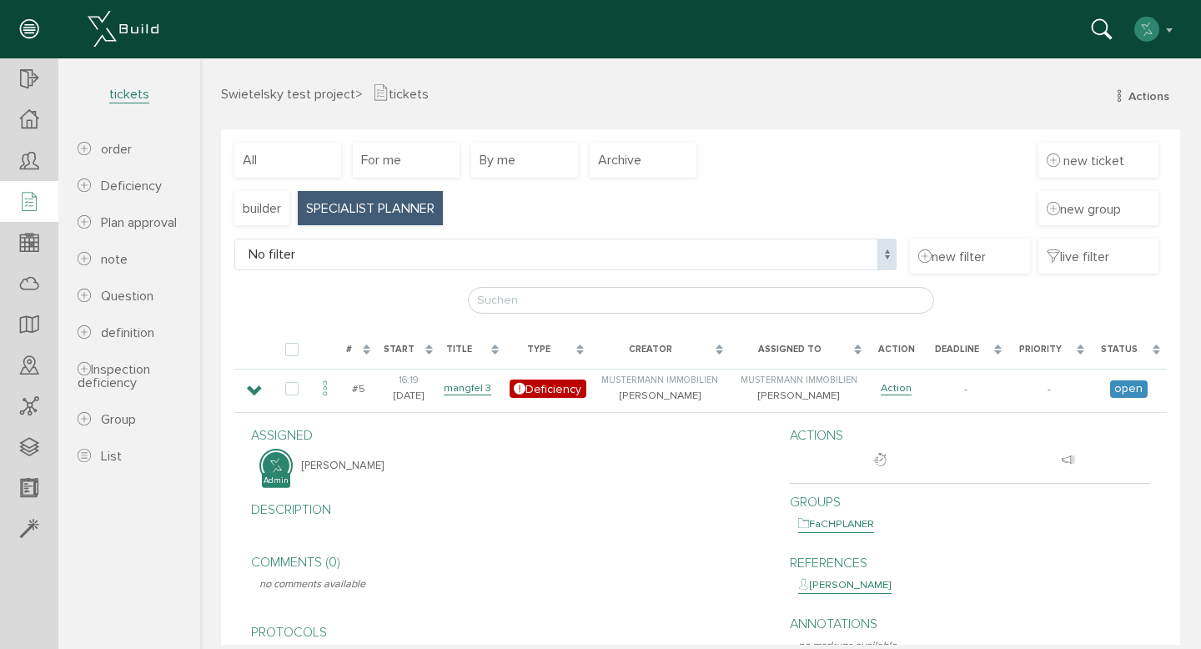
click at [626, 258] on span "No filter" at bounding box center [565, 255] width 662 height 32
click at [626, 259] on span "No filter" at bounding box center [565, 255] width 662 height 32
click at [1100, 247] on div "live filter" at bounding box center [1098, 256] width 120 height 35
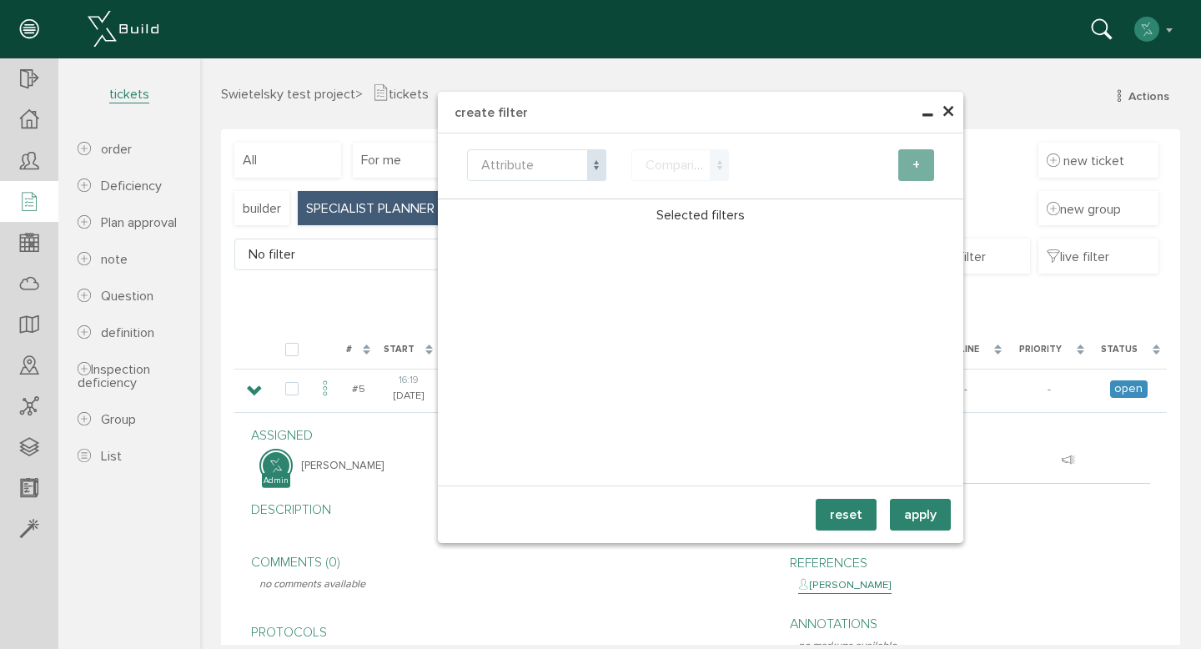
click at [587, 172] on span at bounding box center [596, 165] width 19 height 32
select select "name"
click at [689, 175] on span "Comparison" at bounding box center [680, 165] width 98 height 32
click at [838, 178] on div at bounding box center [823, 165] width 164 height 32
click at [857, 510] on button "reset" at bounding box center [846, 515] width 61 height 32
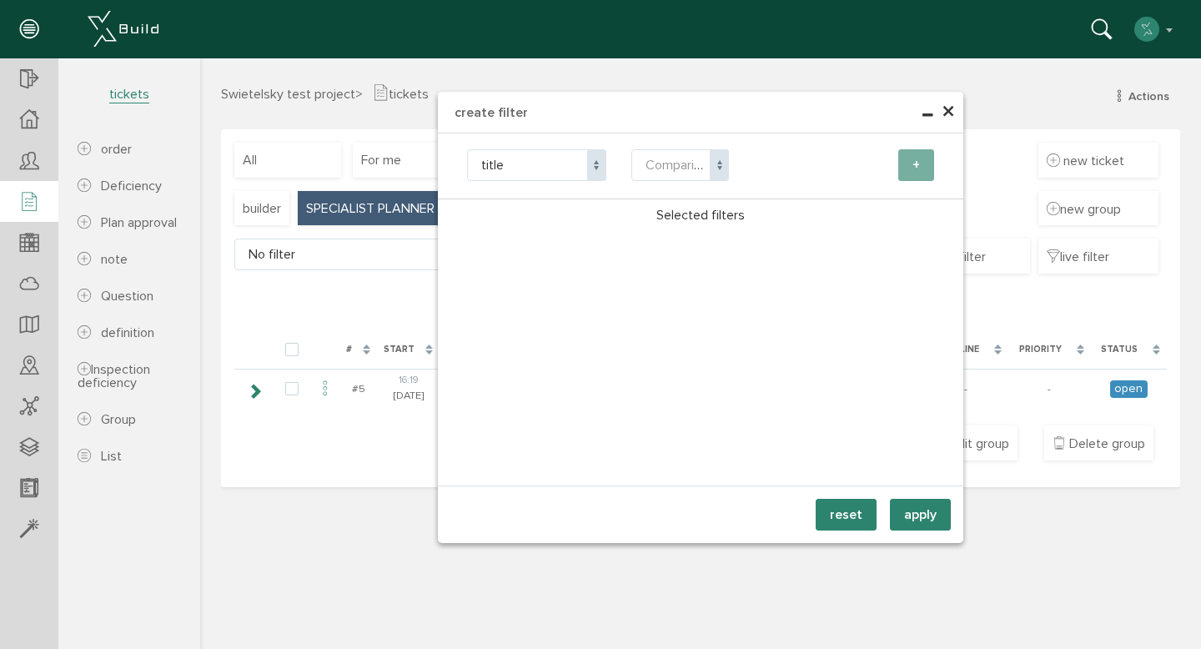
click at [857, 510] on button "reset" at bounding box center [846, 515] width 61 height 32
click at [951, 102] on span "×" at bounding box center [948, 112] width 13 height 33
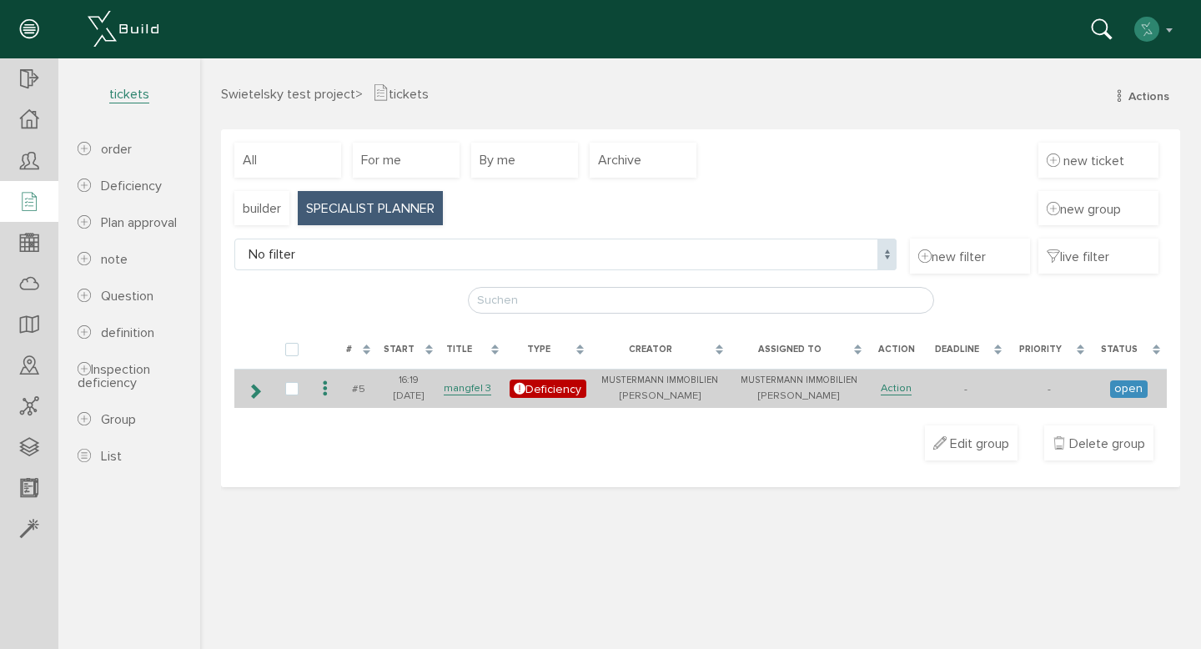
click at [261, 385] on icon at bounding box center [255, 391] width 16 height 13
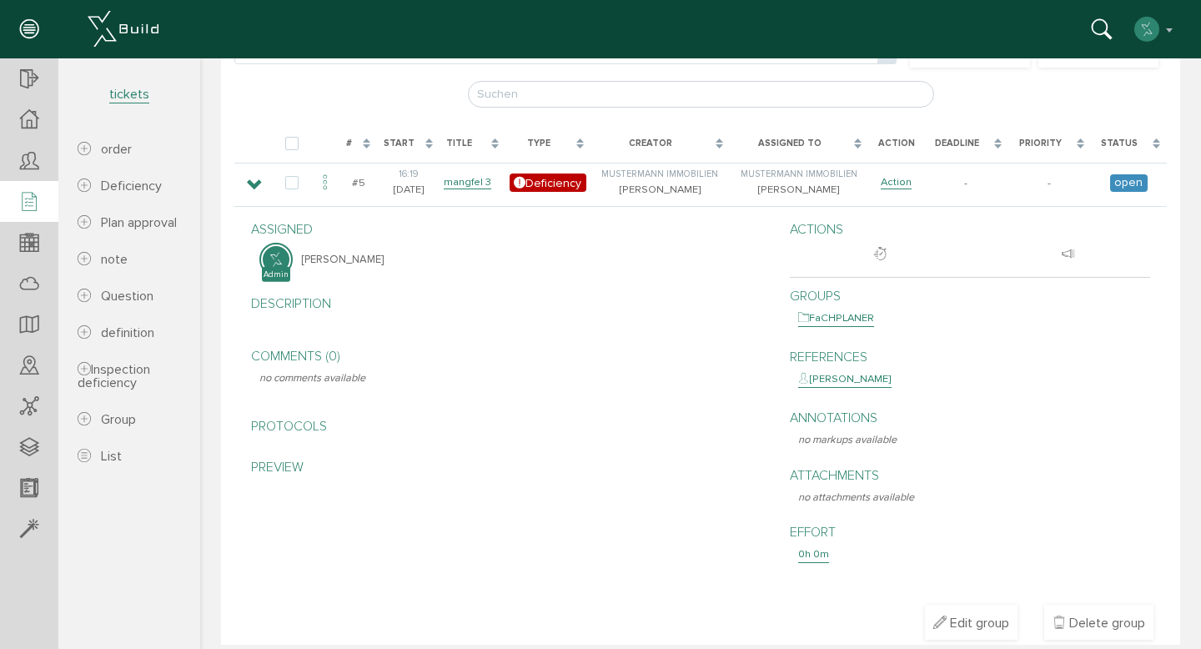
scroll to position [242, 0]
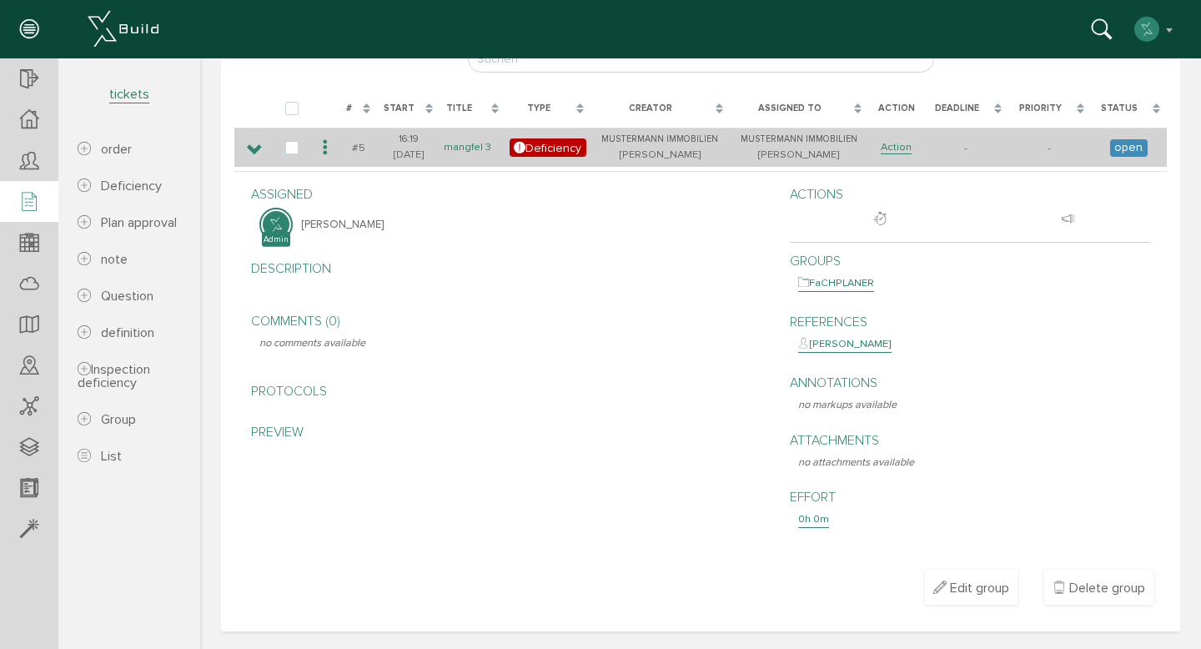
click at [471, 146] on link "mangfel 3" at bounding box center [468, 147] width 48 height 14
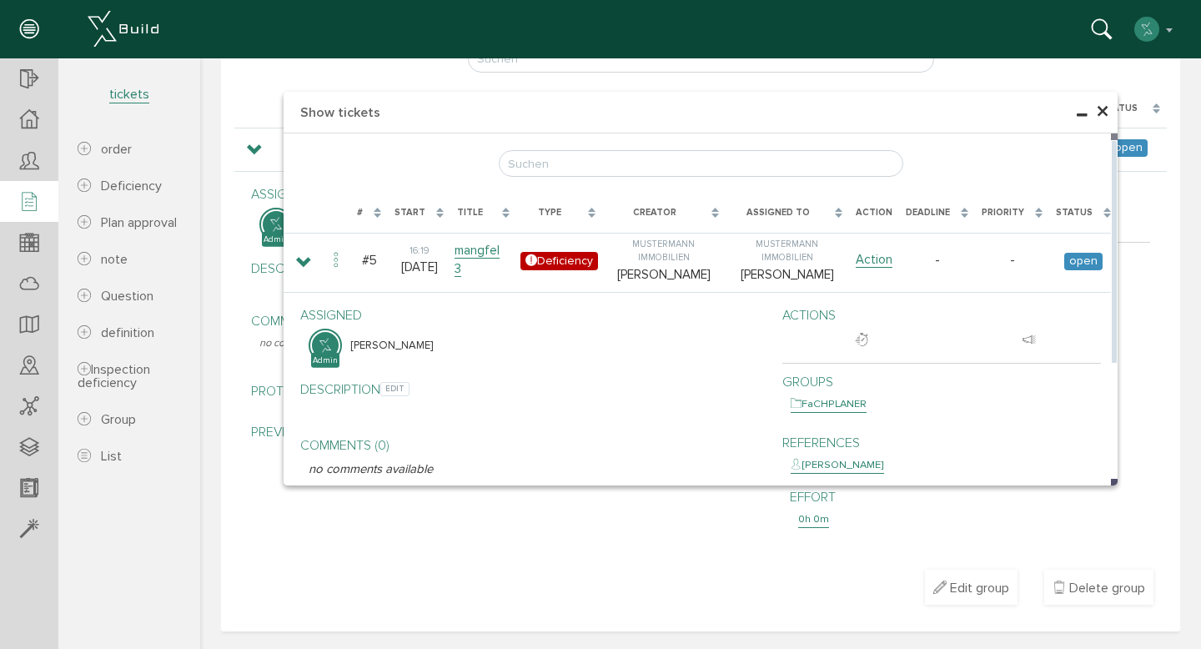
scroll to position [0, 0]
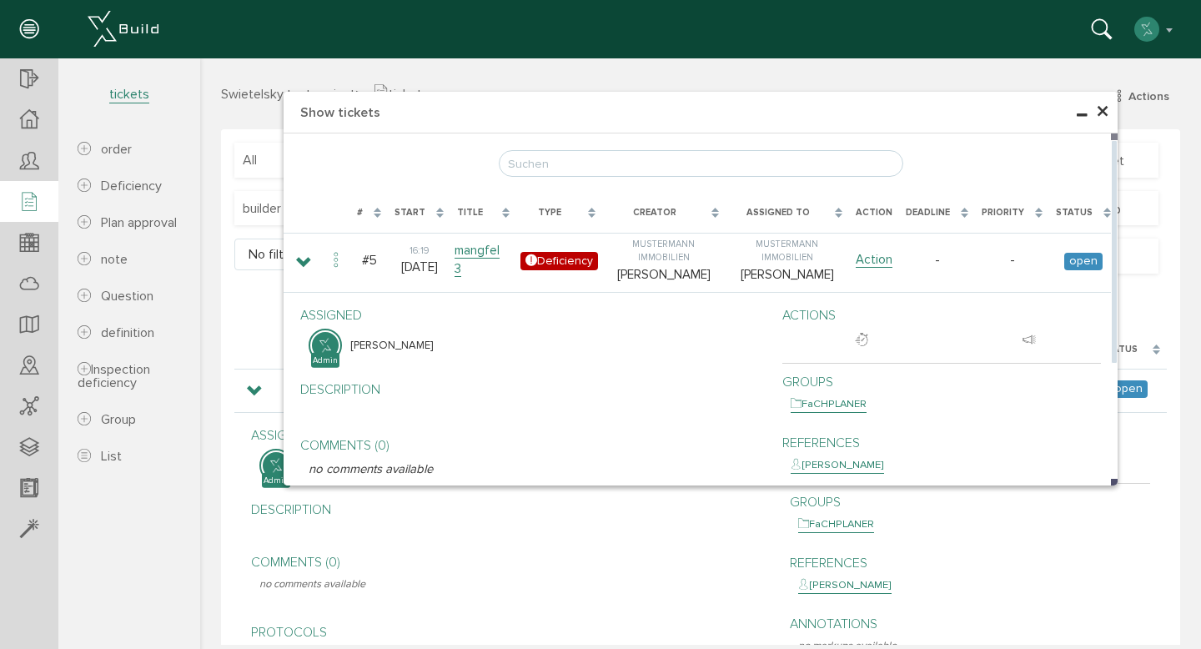
click at [766, 173] on input "text" at bounding box center [701, 163] width 405 height 27
click at [765, 173] on input "text" at bounding box center [701, 163] width 405 height 27
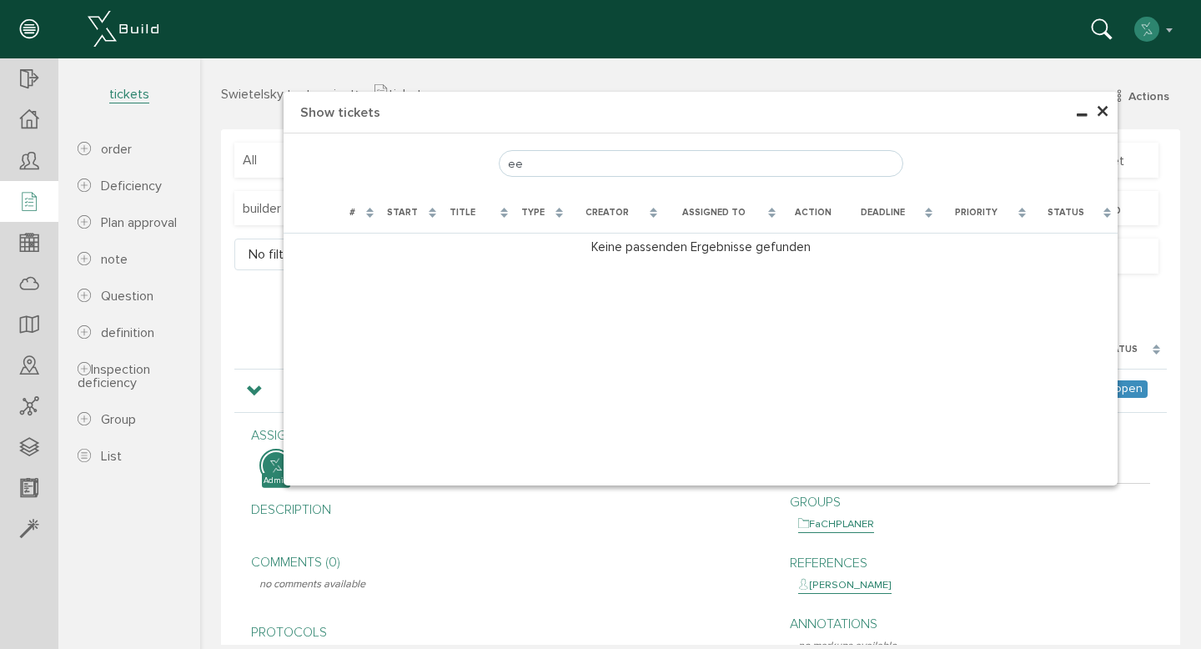
type input "e"
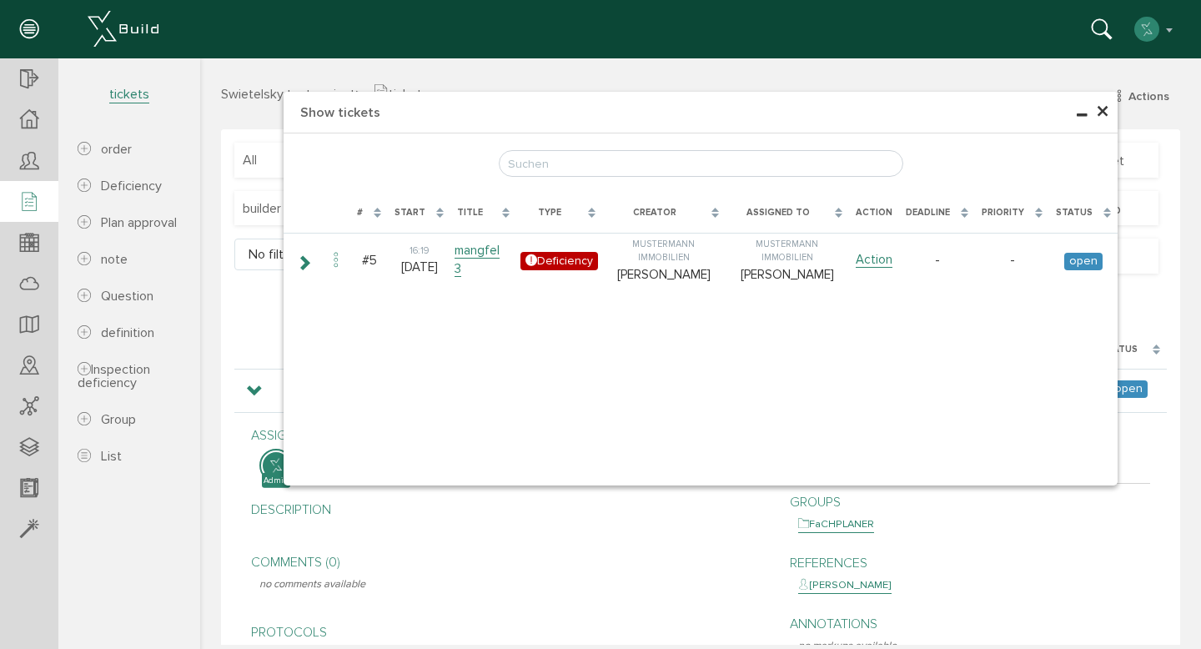
click at [1096, 113] on font "×" at bounding box center [1102, 112] width 13 height 33
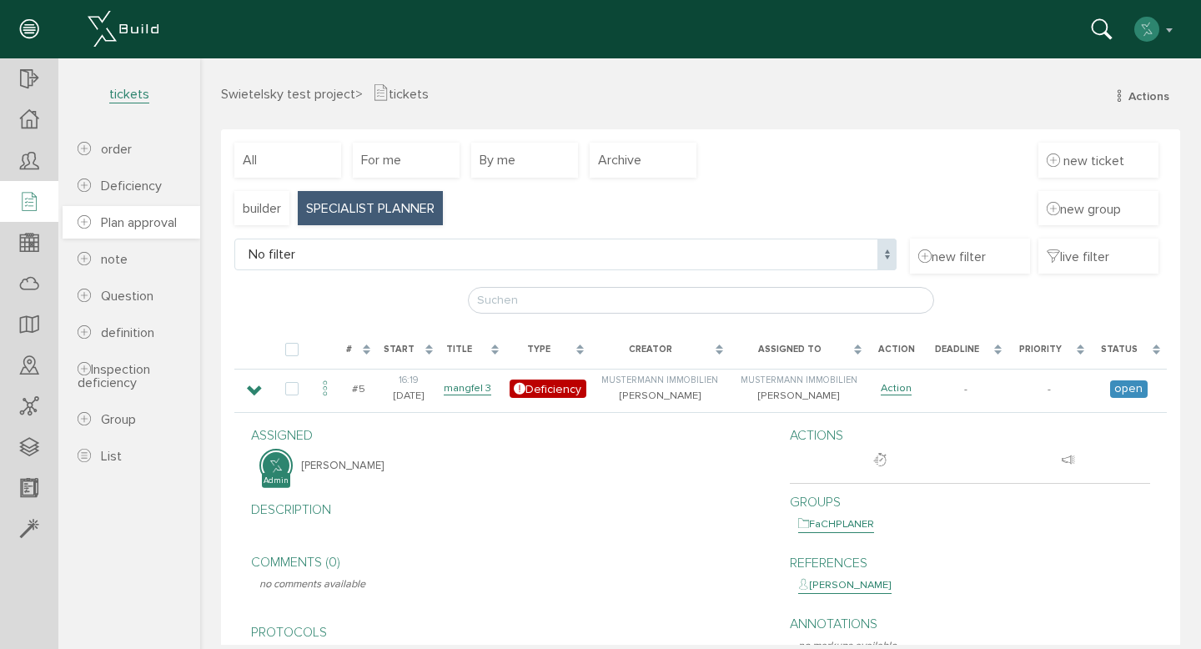
click at [155, 234] on link "Plan approval" at bounding box center [132, 222] width 138 height 33
select select
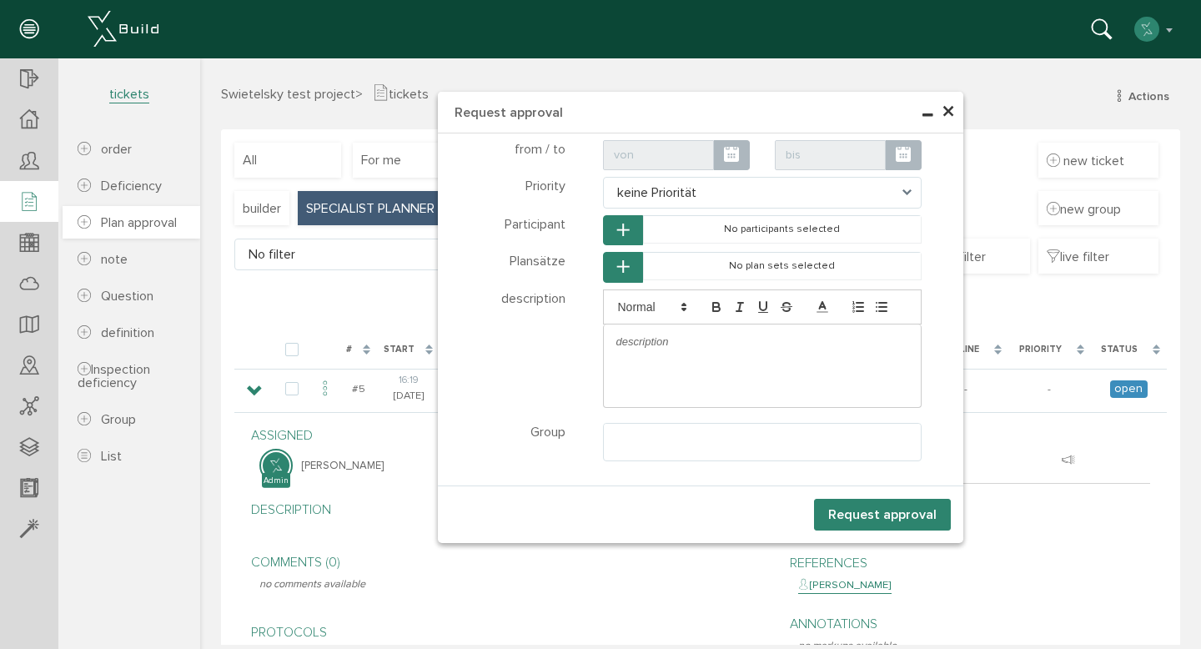
select select
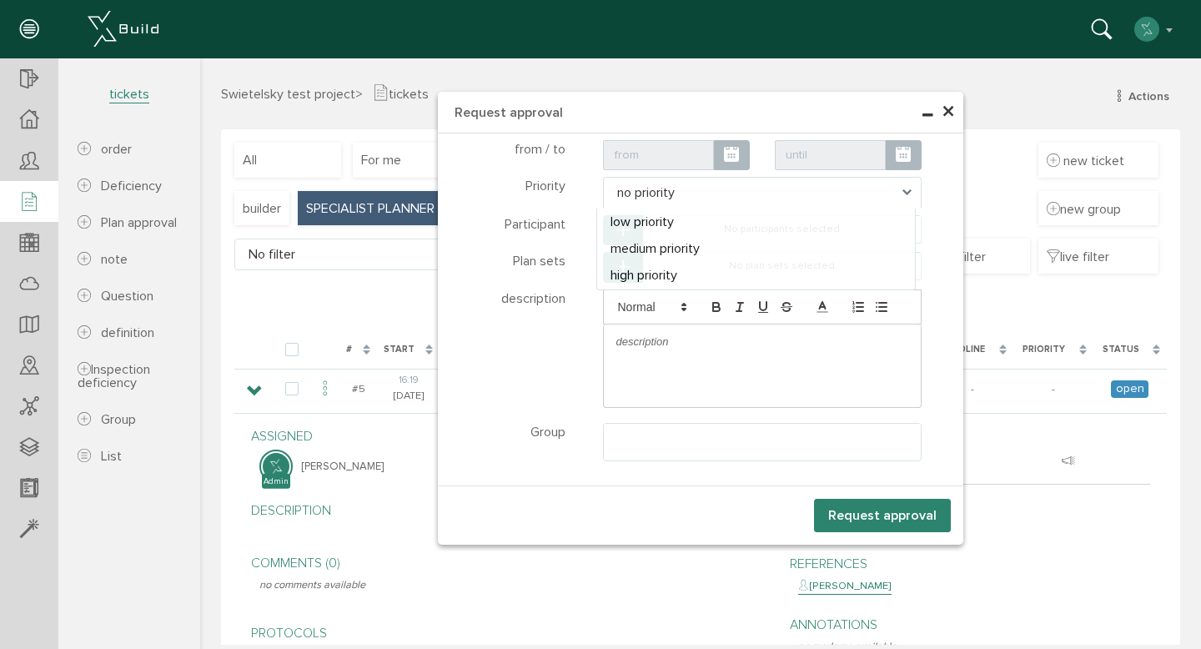
click at [739, 184] on span "no priority" at bounding box center [762, 193] width 319 height 32
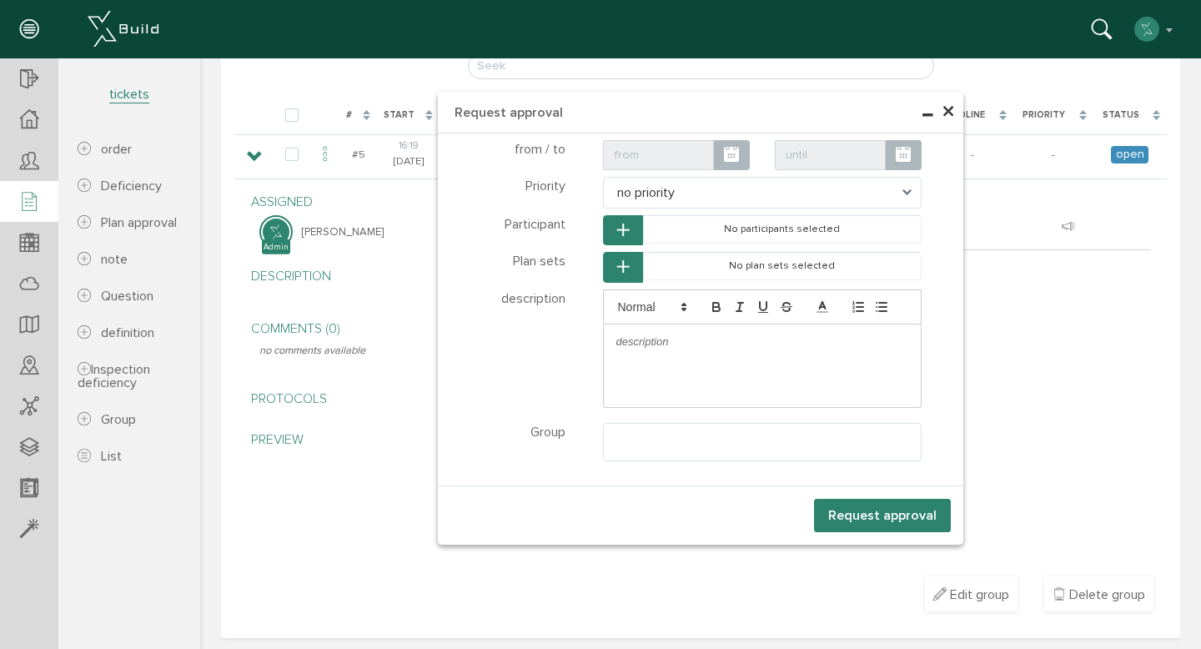
scroll to position [239, 0]
click at [625, 239] on button "button" at bounding box center [623, 230] width 40 height 31
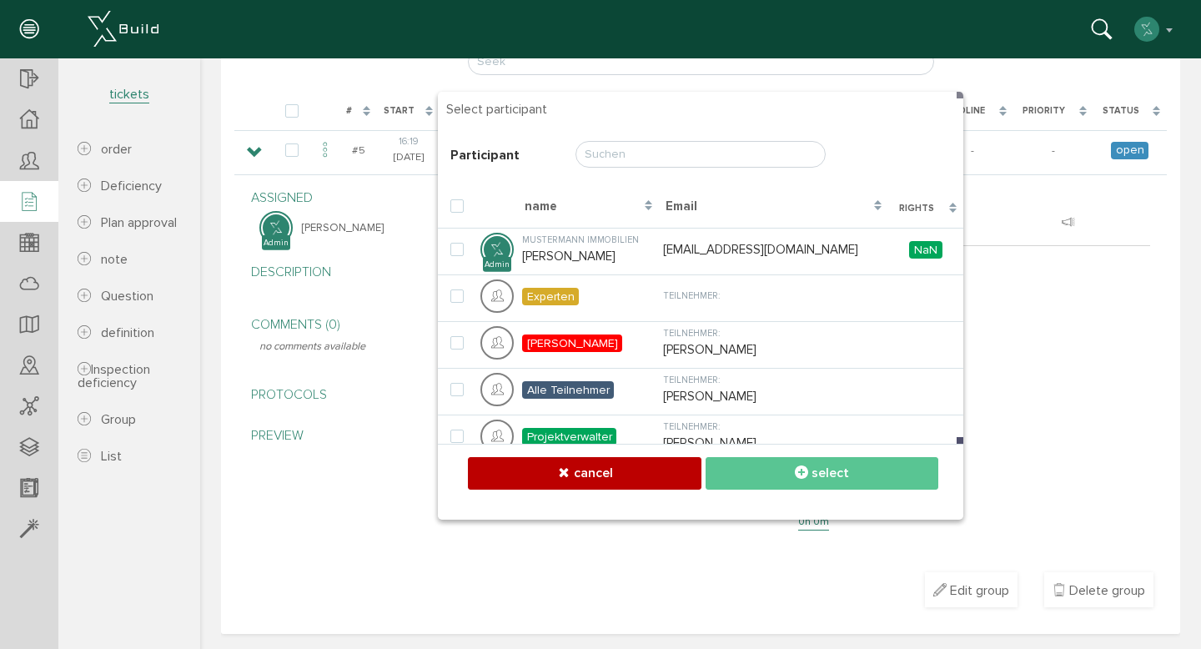
click at [449, 547] on div "assigned [PERSON_NAME] description edit Comments (0) edit no comments available…" at bounding box center [701, 365] width 924 height 372
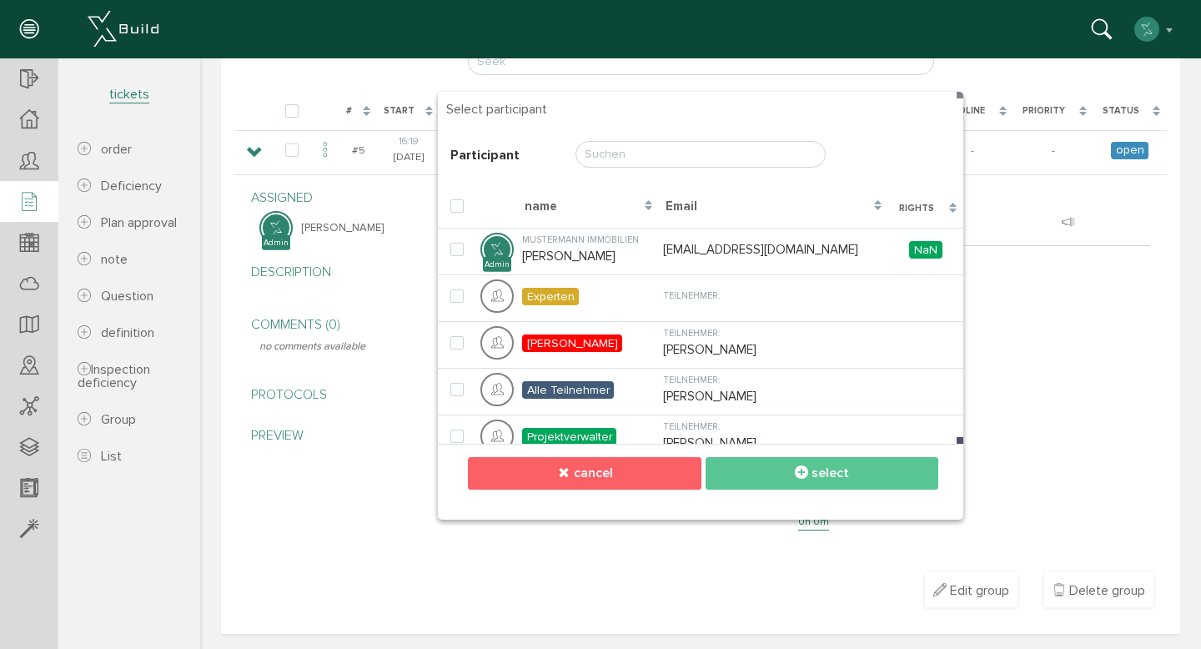
click at [613, 483] on button "cancel" at bounding box center [584, 473] width 233 height 33
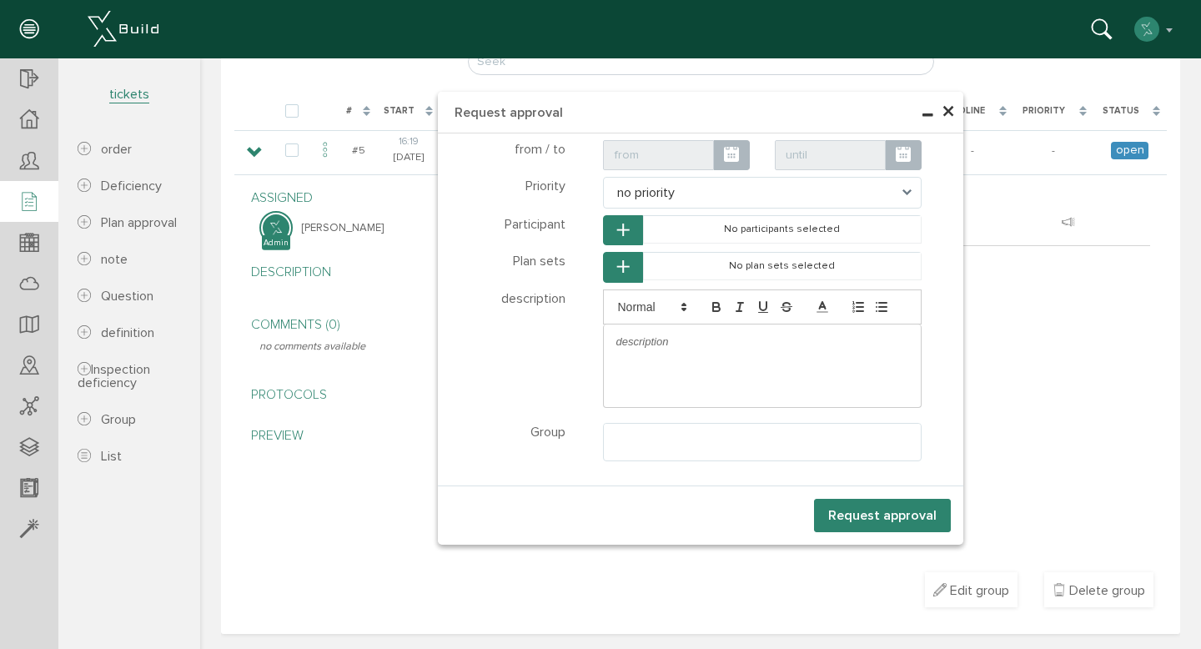
click at [942, 106] on font "×" at bounding box center [948, 112] width 13 height 33
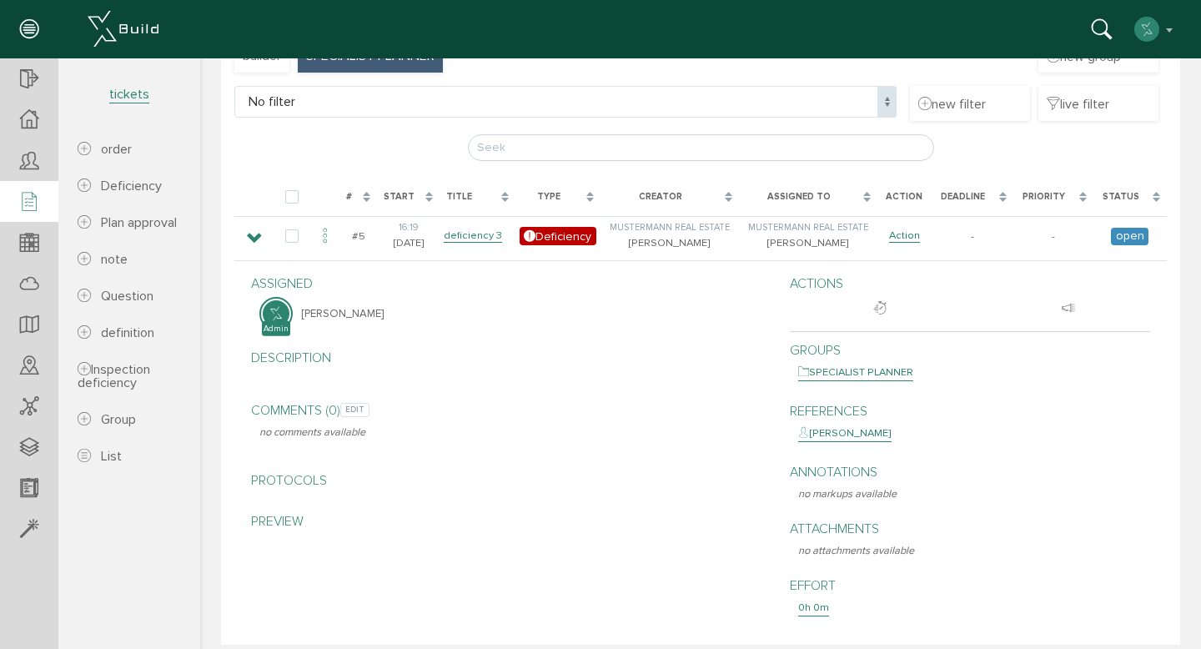
scroll to position [0, 0]
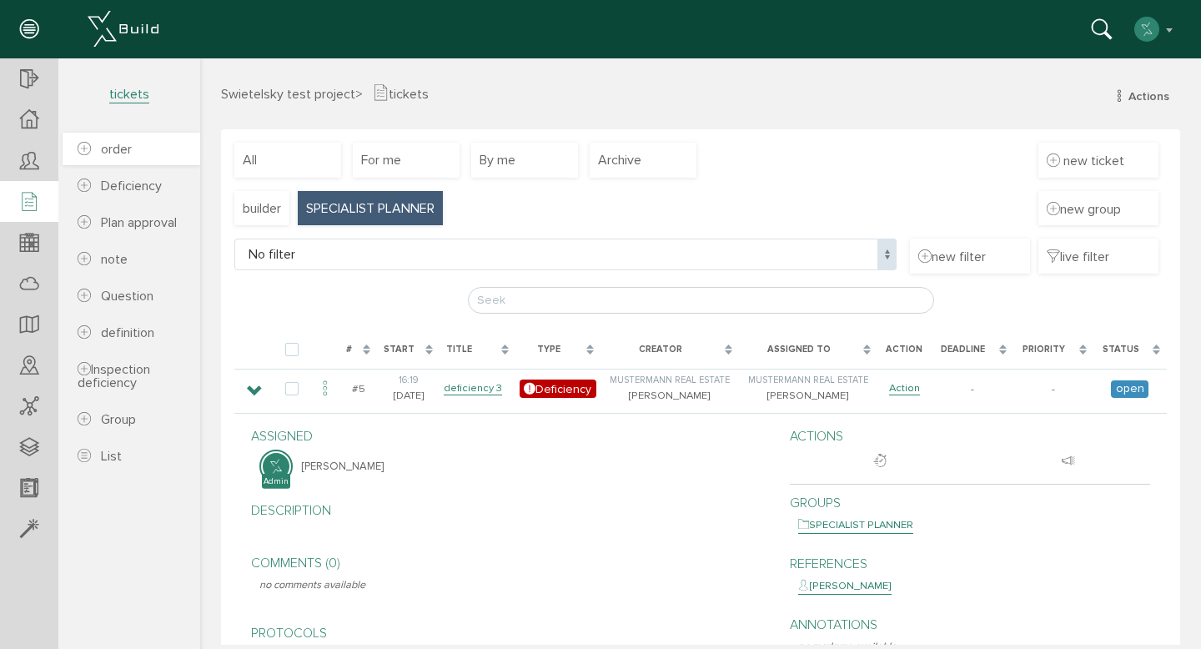
click at [162, 148] on link "order" at bounding box center [132, 149] width 138 height 33
select select
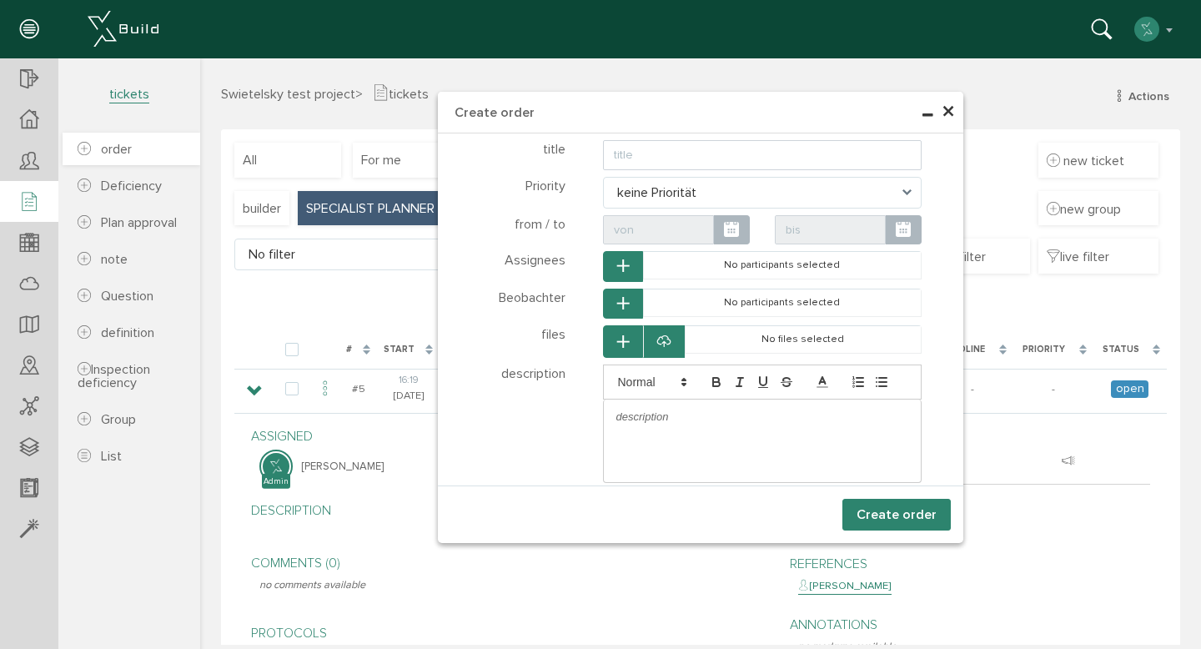
select select
click at [942, 112] on span "×" at bounding box center [948, 112] width 13 height 33
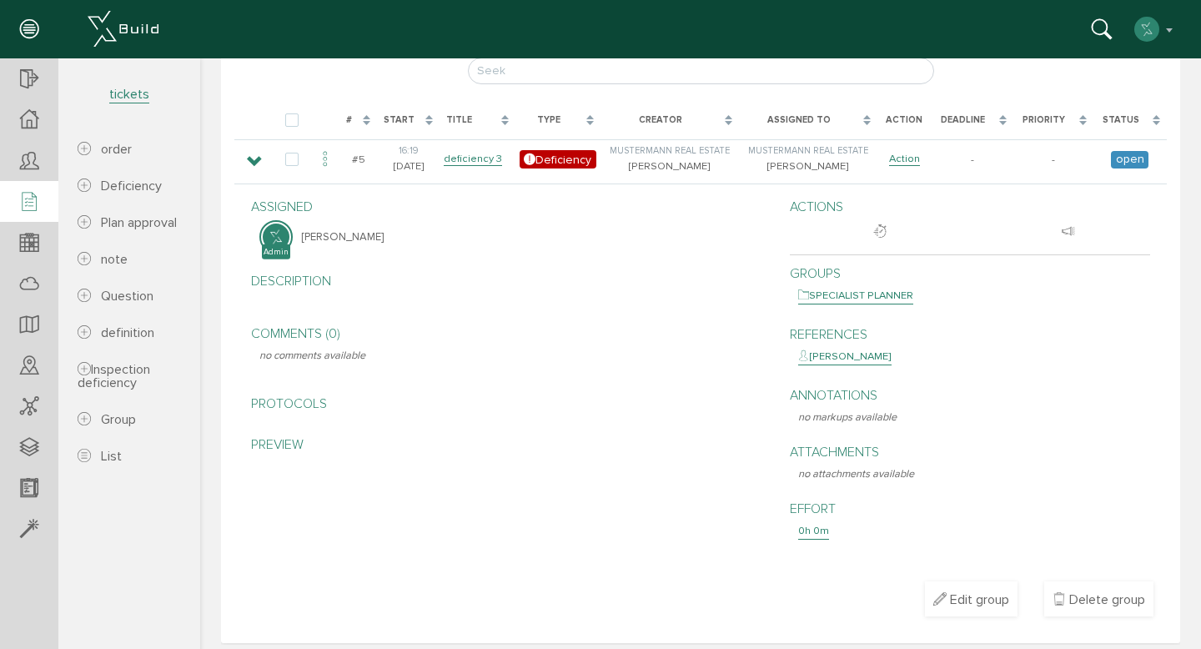
scroll to position [233, 0]
